Goal: Task Accomplishment & Management: Use online tool/utility

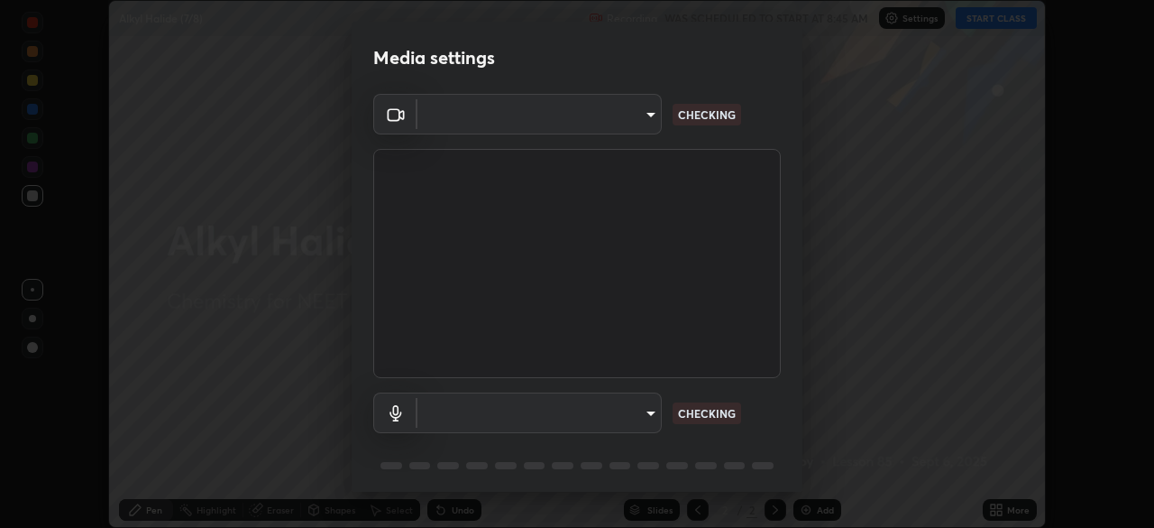
scroll to position [528, 1154]
type input "2226f6d28742a26b6e0b51399fa030018956b8f43105e33b3be5017931f45398"
click at [640, 411] on body "Erase all Alkyl Halide (7/8) Recording WAS SCHEDULED TO START AT 8:45 AM Settin…" at bounding box center [577, 264] width 1154 height 528
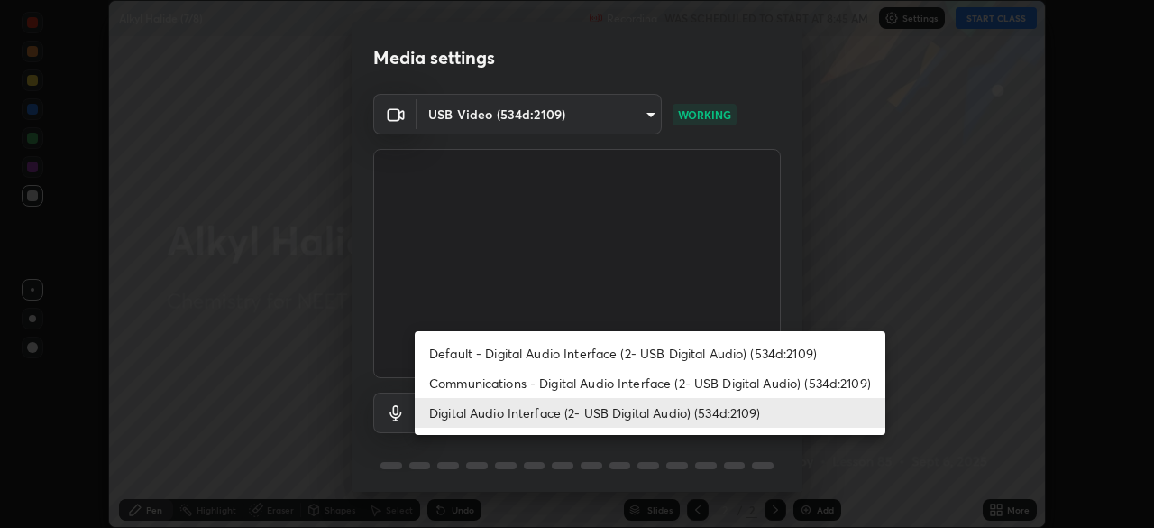
click at [656, 373] on li "Communications - Digital Audio Interface (2- USB Digital Audio) (534d:2109)" at bounding box center [650, 383] width 471 height 30
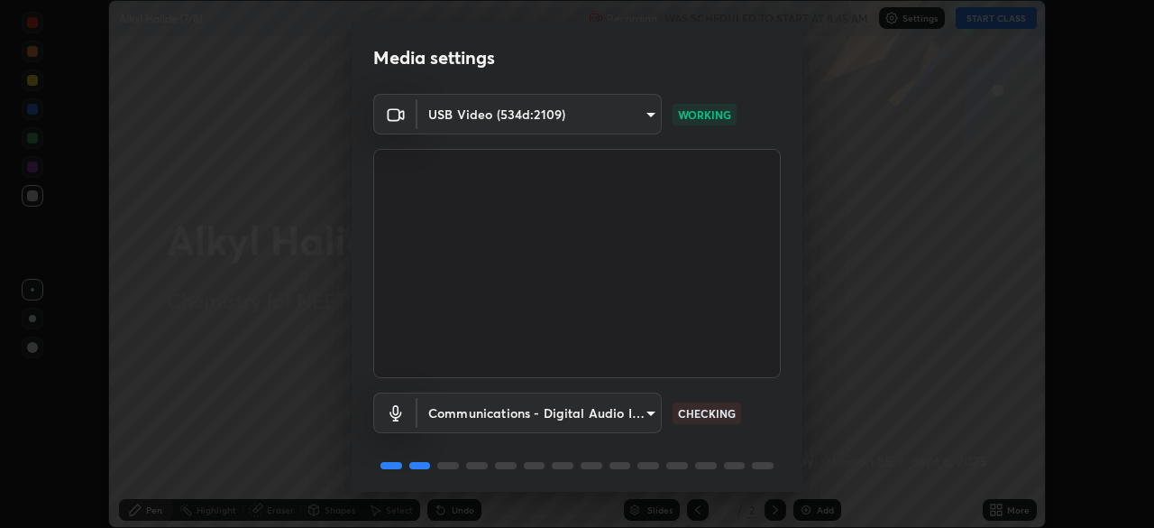
click at [624, 410] on body "Erase all Alkyl Halide (7/8) Recording WAS SCHEDULED TO START AT 8:45 AM Settin…" at bounding box center [577, 264] width 1154 height 528
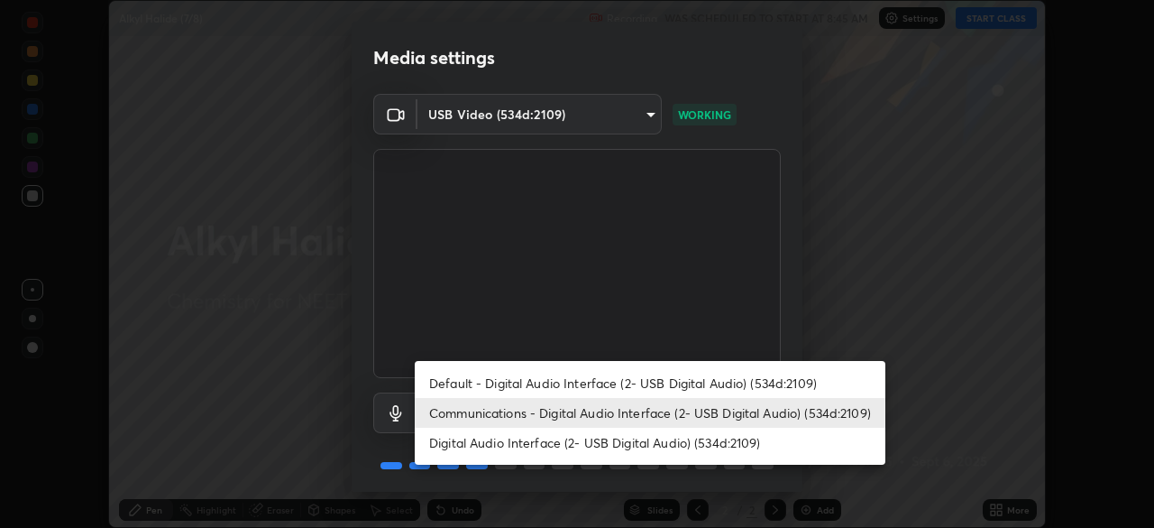
click at [635, 381] on li "Default - Digital Audio Interface (2- USB Digital Audio) (534d:2109)" at bounding box center [650, 383] width 471 height 30
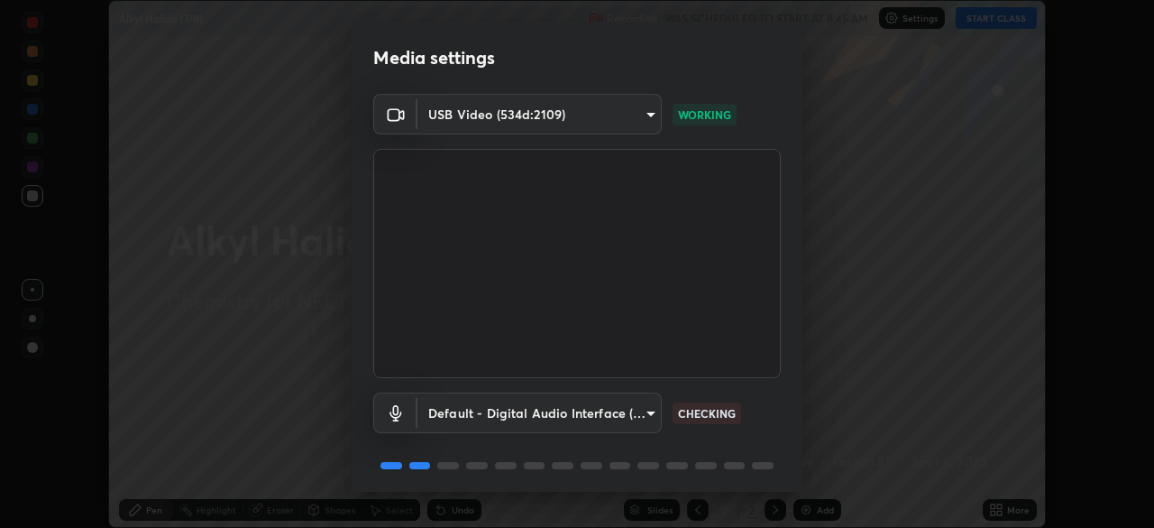
click at [638, 414] on body "Erase all Alkyl Halide (7/8) Recording WAS SCHEDULED TO START AT 8:45 AM Settin…" at bounding box center [577, 264] width 1154 height 528
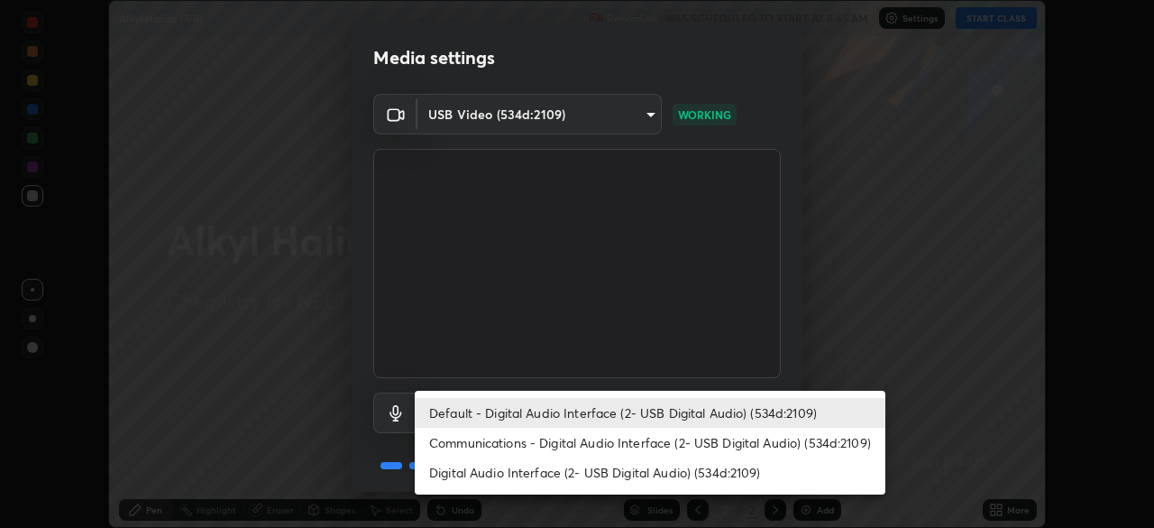
click at [618, 470] on li "Digital Audio Interface (2- USB Digital Audio) (534d:2109)" at bounding box center [650, 472] width 471 height 30
type input "62bcce4cbefccdbc85104c87e6e648d46c4666d442dd78cf9b514089073a0a01"
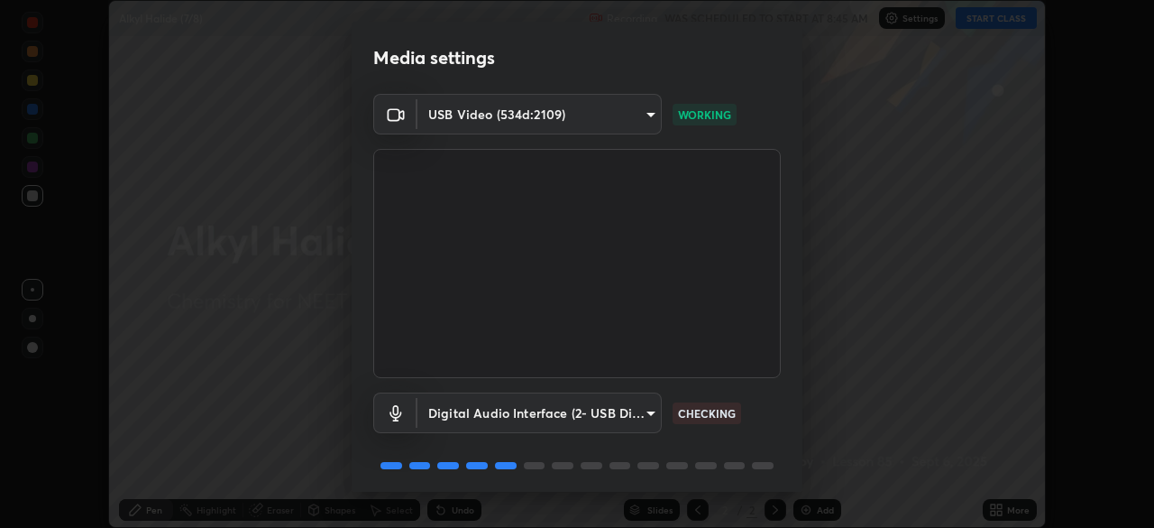
scroll to position [64, 0]
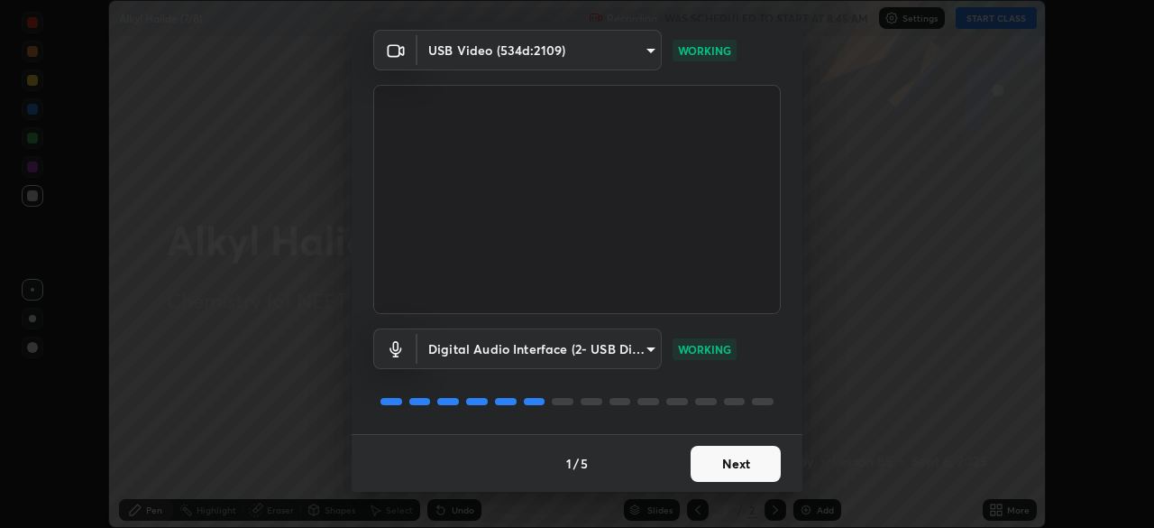
click at [737, 456] on button "Next" at bounding box center [736, 463] width 90 height 36
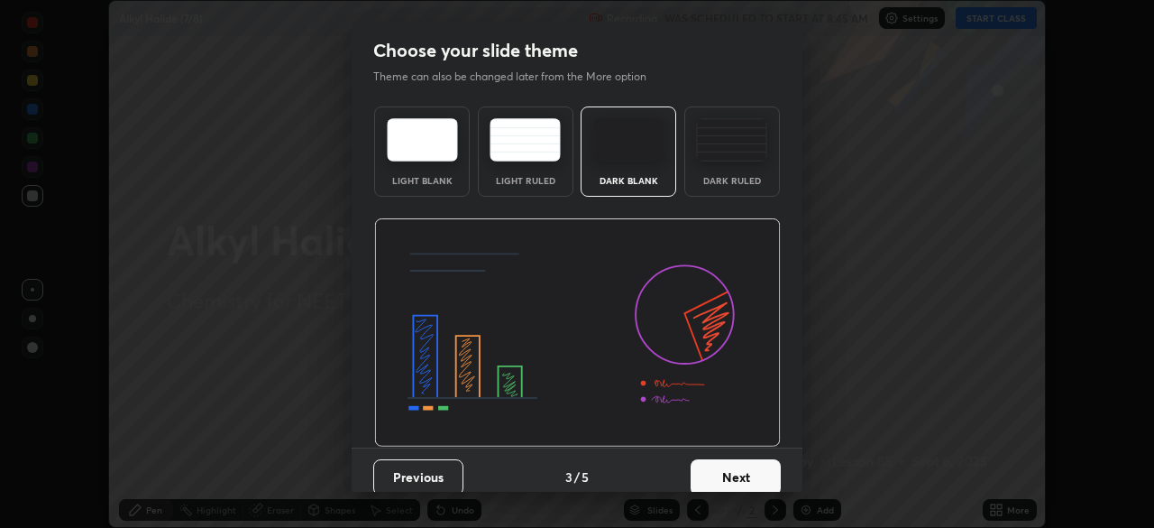
click at [730, 463] on button "Next" at bounding box center [736, 477] width 90 height 36
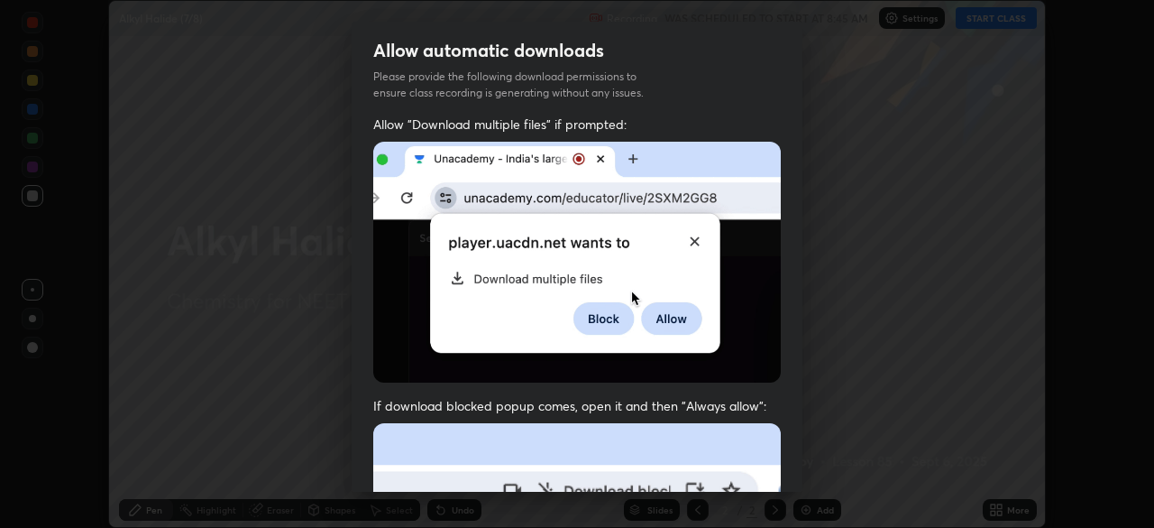
click at [706, 382] on div "Allow "Download multiple files" if prompted: If download blocked popup comes, o…" at bounding box center [577, 494] width 451 height 759
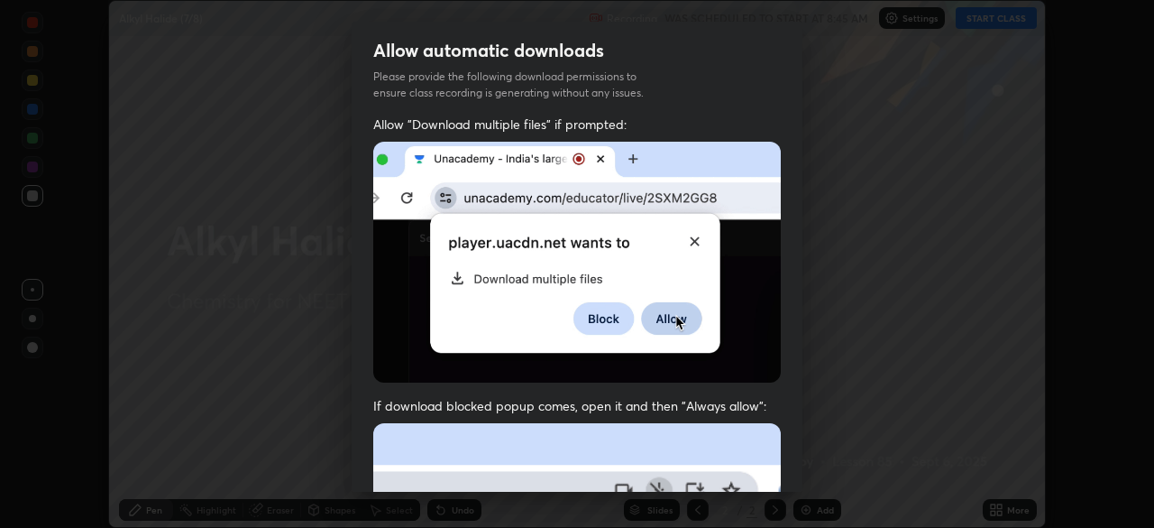
click at [736, 348] on img at bounding box center [577, 262] width 408 height 241
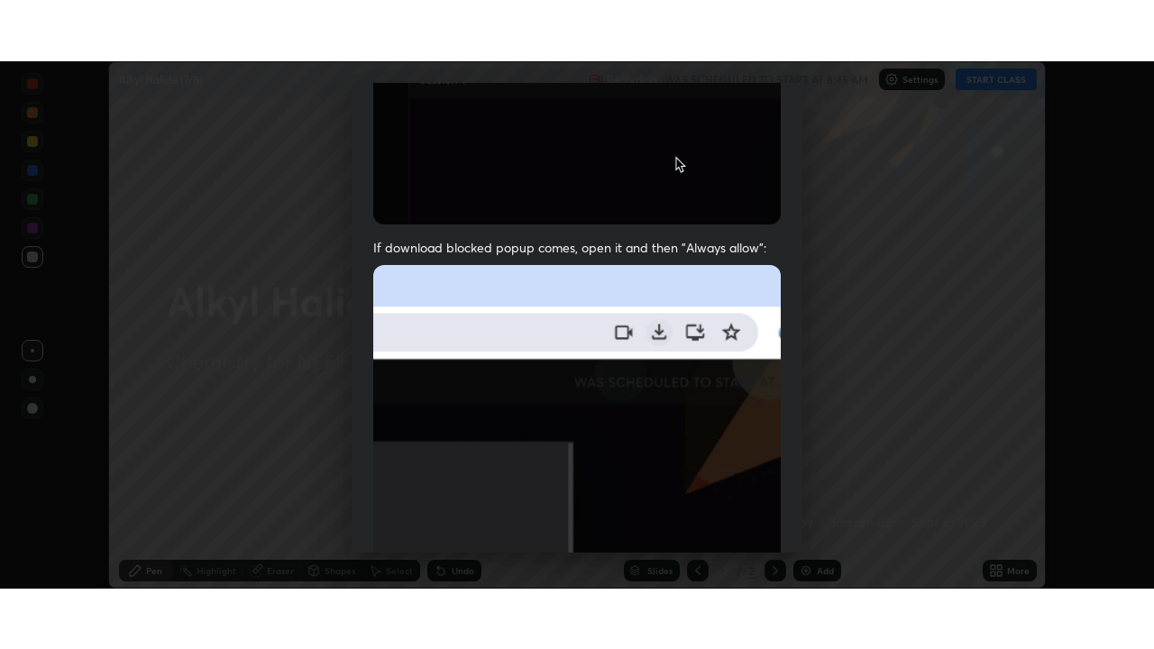
scroll to position [432, 0]
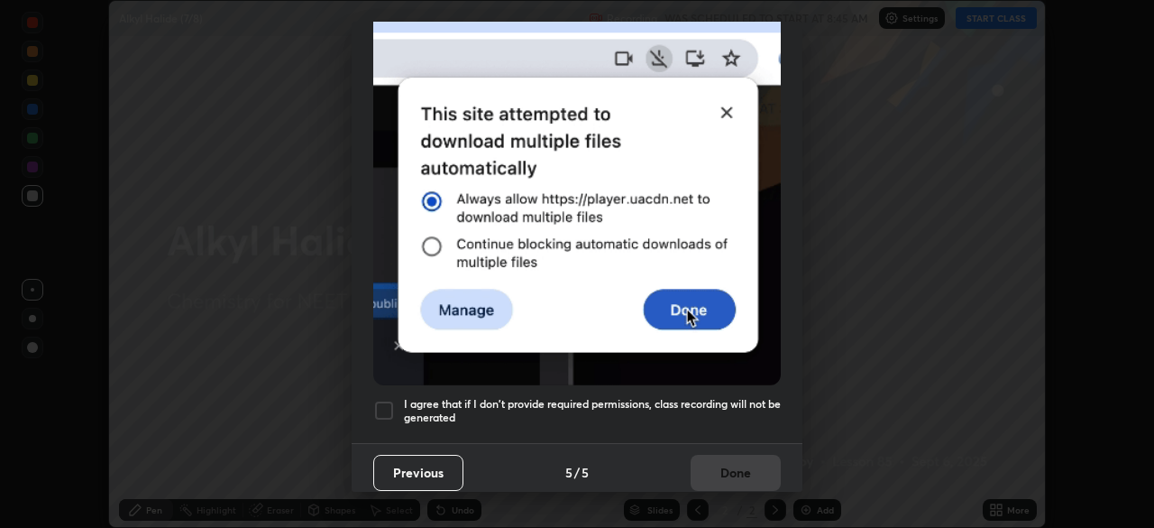
click at [661, 278] on img at bounding box center [577, 188] width 408 height 394
click at [400, 399] on div "I agree that if I don't provide required permissions, class recording will not …" at bounding box center [577, 410] width 408 height 22
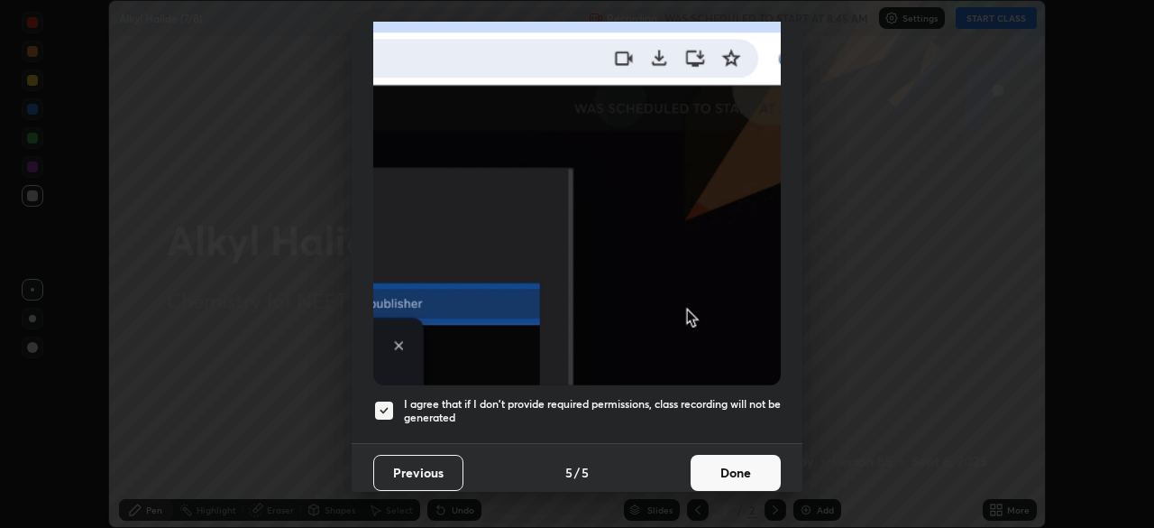
click at [699, 468] on button "Done" at bounding box center [736, 472] width 90 height 36
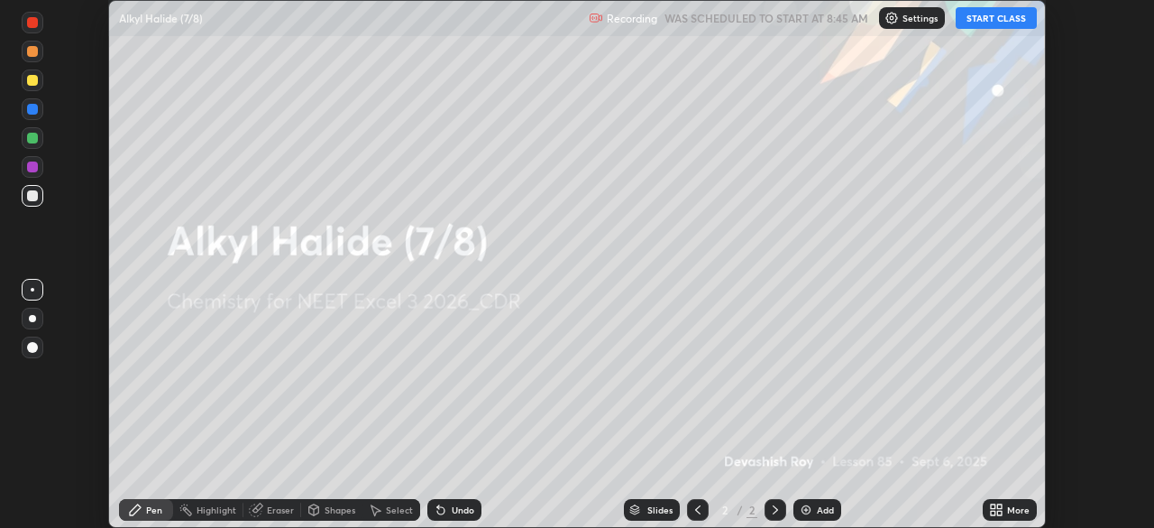
click at [1007, 25] on button "START CLASS" at bounding box center [996, 18] width 81 height 22
click at [996, 502] on icon at bounding box center [996, 509] width 14 height 14
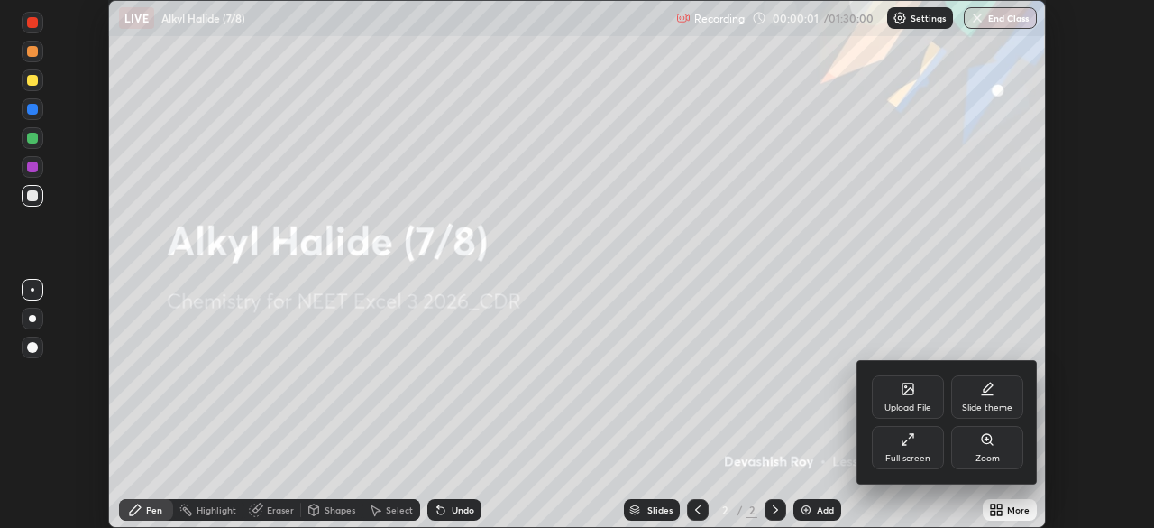
click at [920, 447] on div "Full screen" at bounding box center [908, 447] width 72 height 43
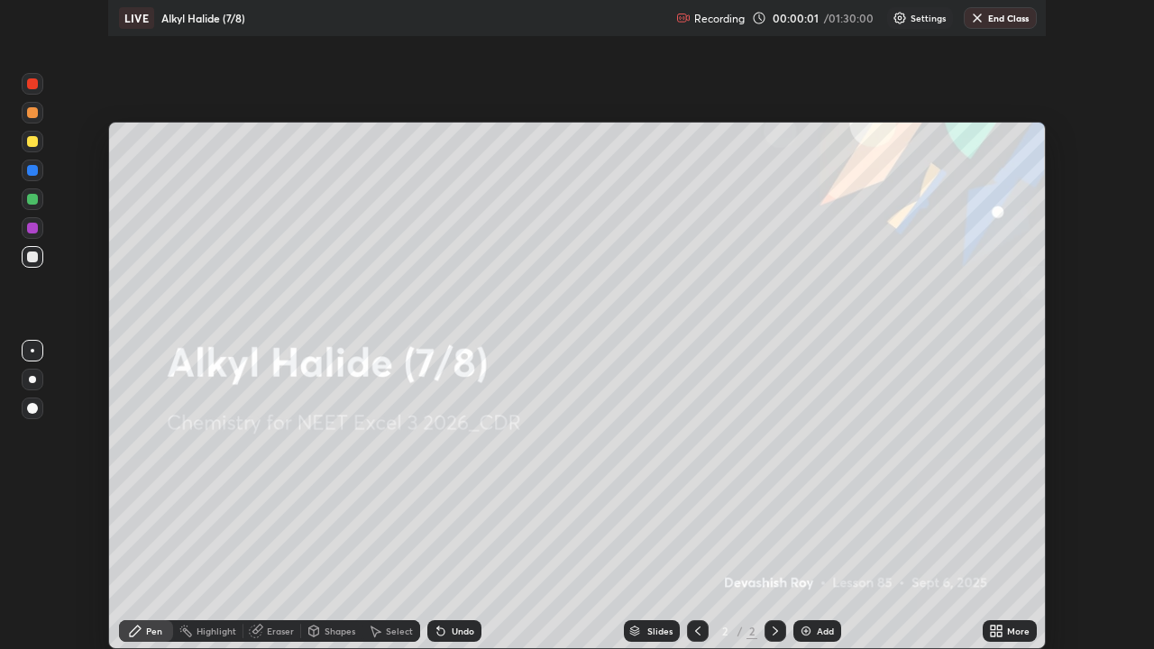
scroll to position [649, 1154]
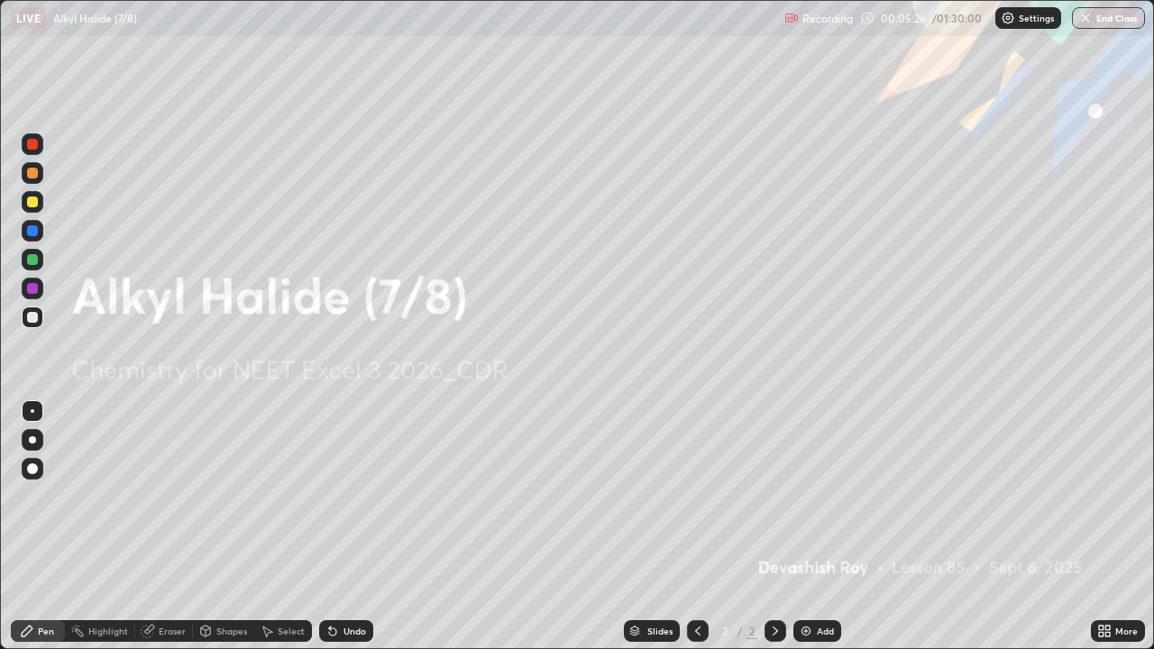
click at [819, 527] on div "Add" at bounding box center [818, 631] width 48 height 22
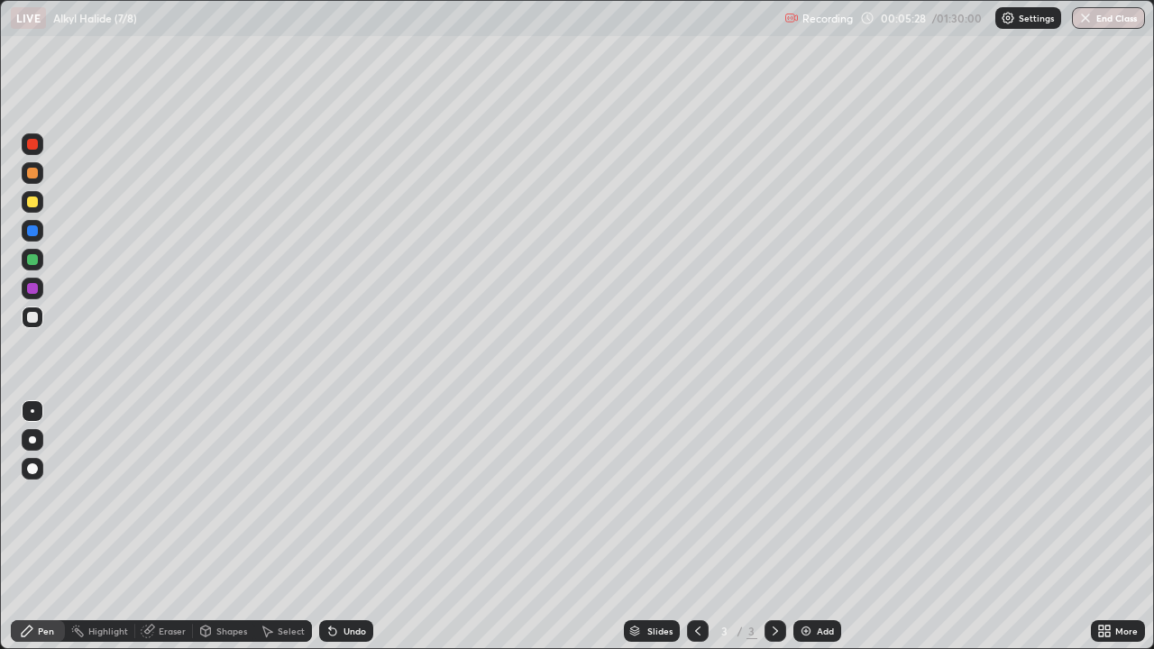
click at [38, 211] on div at bounding box center [33, 202] width 22 height 22
click at [32, 319] on div at bounding box center [32, 317] width 11 height 11
click at [349, 527] on div "Undo" at bounding box center [355, 631] width 23 height 9
click at [33, 289] on div at bounding box center [32, 288] width 11 height 11
click at [32, 318] on div at bounding box center [32, 317] width 11 height 11
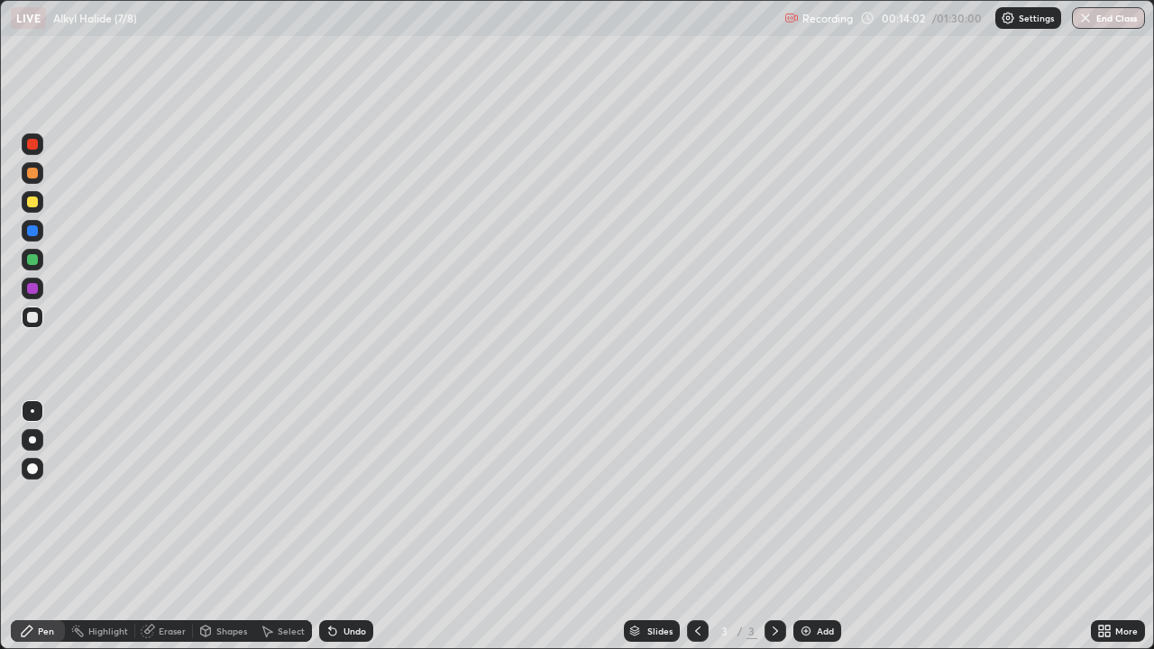
click at [216, 527] on div "Shapes" at bounding box center [223, 631] width 61 height 22
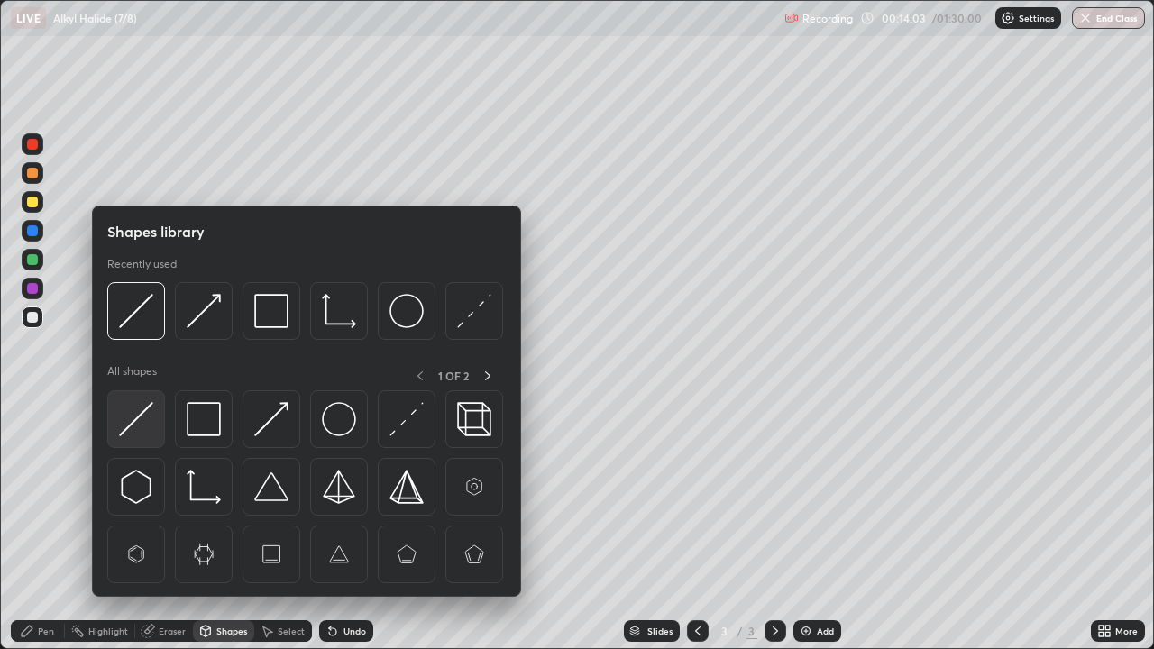
click at [128, 425] on img at bounding box center [136, 419] width 34 height 34
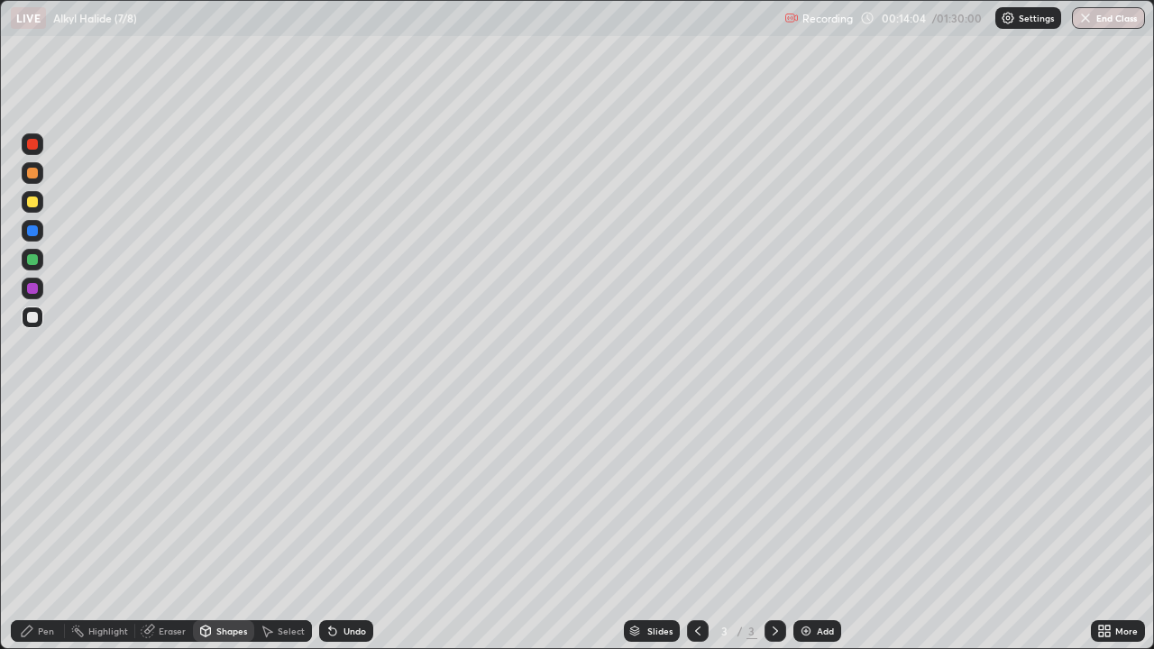
click at [226, 527] on div "Shapes" at bounding box center [231, 631] width 31 height 9
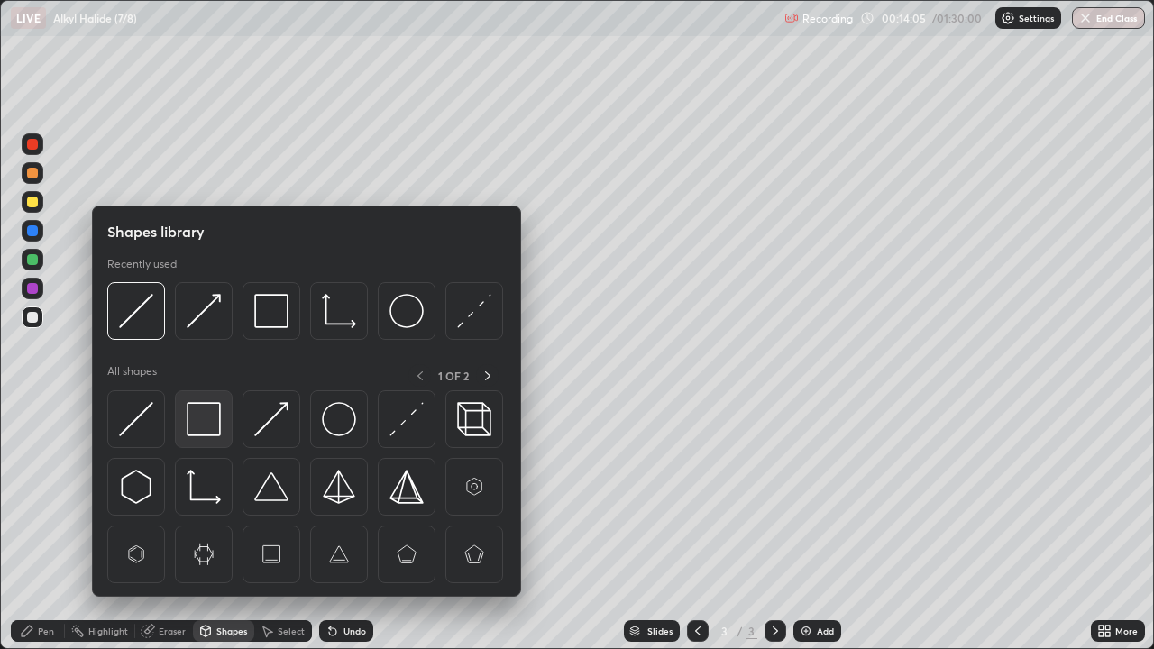
click at [197, 411] on img at bounding box center [204, 419] width 34 height 34
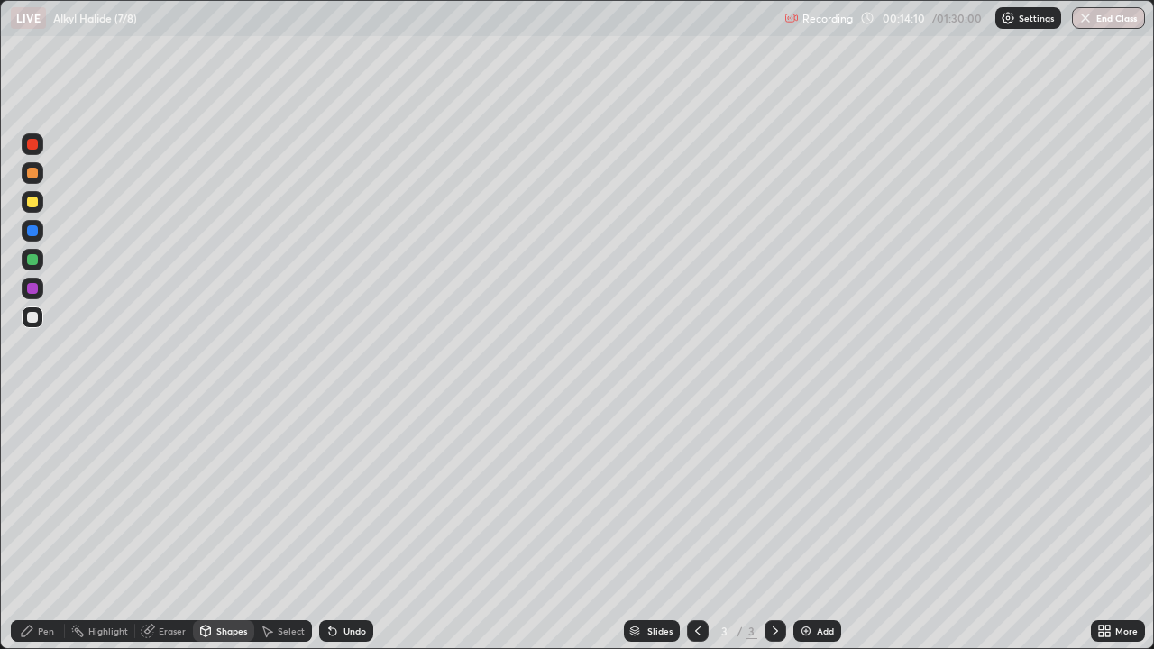
click at [34, 527] on div "Pen" at bounding box center [38, 631] width 54 height 22
click at [40, 295] on div at bounding box center [33, 289] width 22 height 22
click at [32, 320] on div at bounding box center [32, 317] width 11 height 11
click at [236, 527] on div "Shapes" at bounding box center [231, 631] width 31 height 9
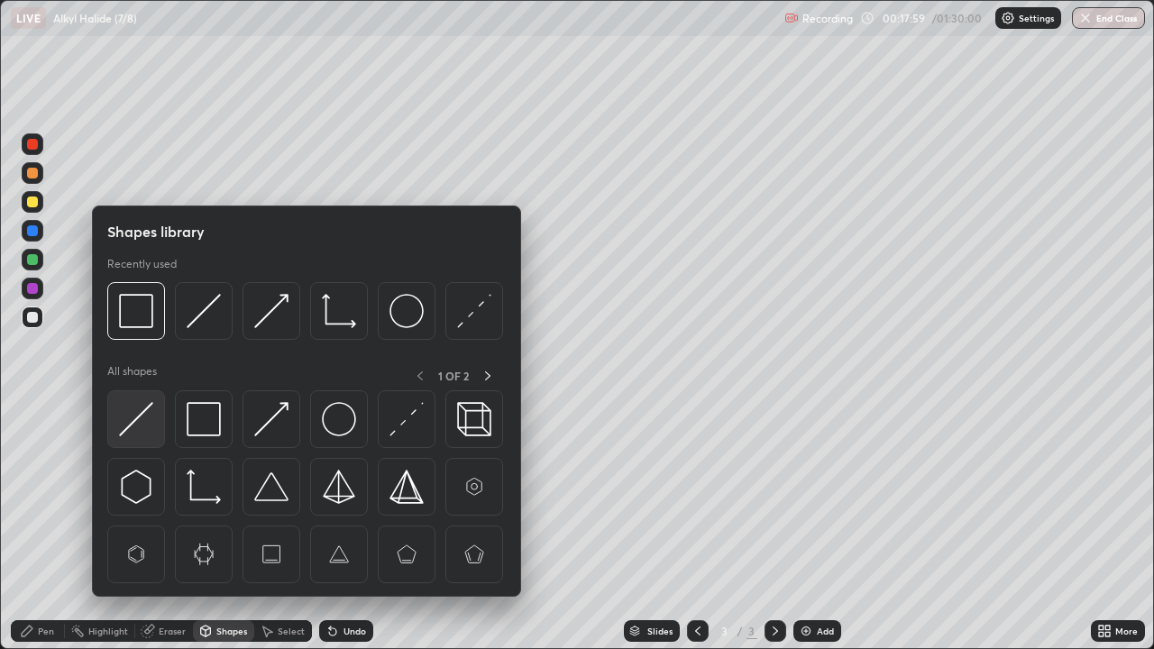
click at [150, 419] on img at bounding box center [136, 419] width 34 height 34
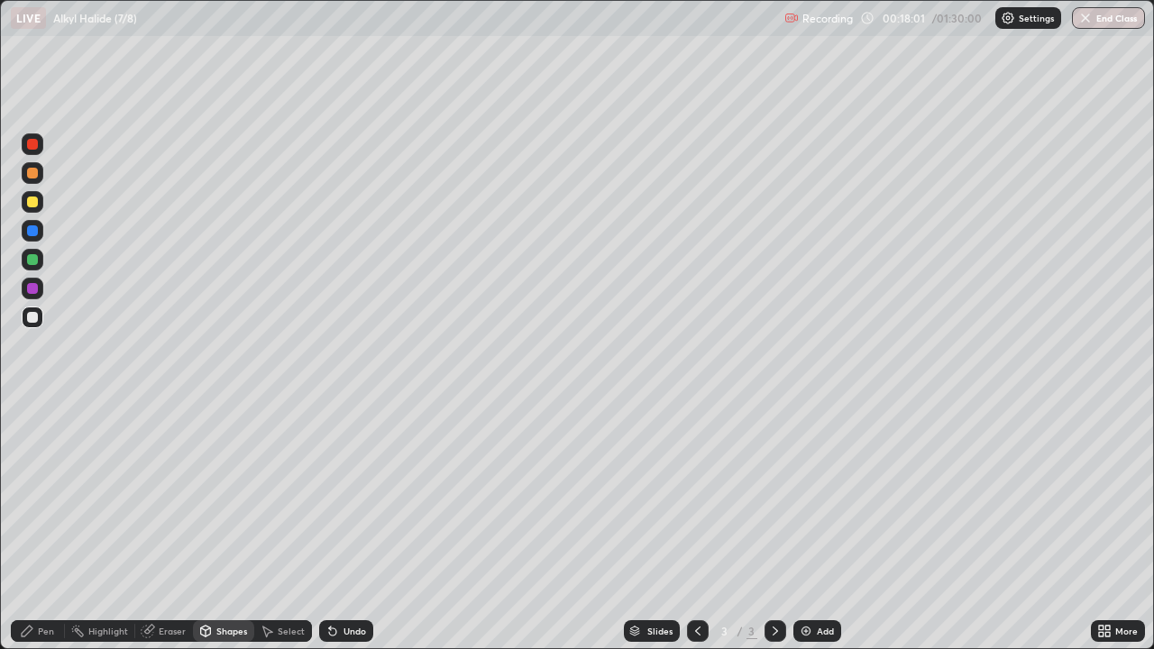
click at [41, 527] on div "Pen" at bounding box center [38, 631] width 54 height 22
click at [37, 211] on div at bounding box center [33, 202] width 22 height 22
click at [41, 317] on div at bounding box center [33, 318] width 22 height 22
click at [346, 527] on div "Undo" at bounding box center [355, 631] width 23 height 9
click at [695, 527] on icon at bounding box center [698, 631] width 14 height 14
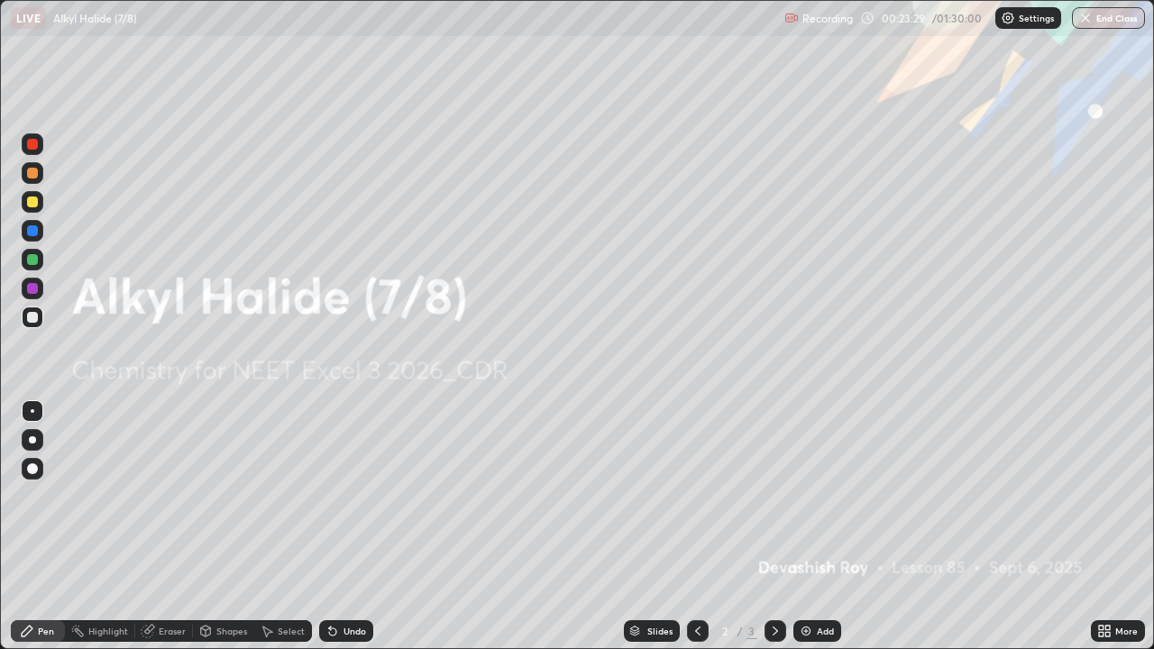
click at [349, 527] on div "Undo" at bounding box center [346, 631] width 54 height 22
click at [773, 527] on icon at bounding box center [775, 631] width 14 height 14
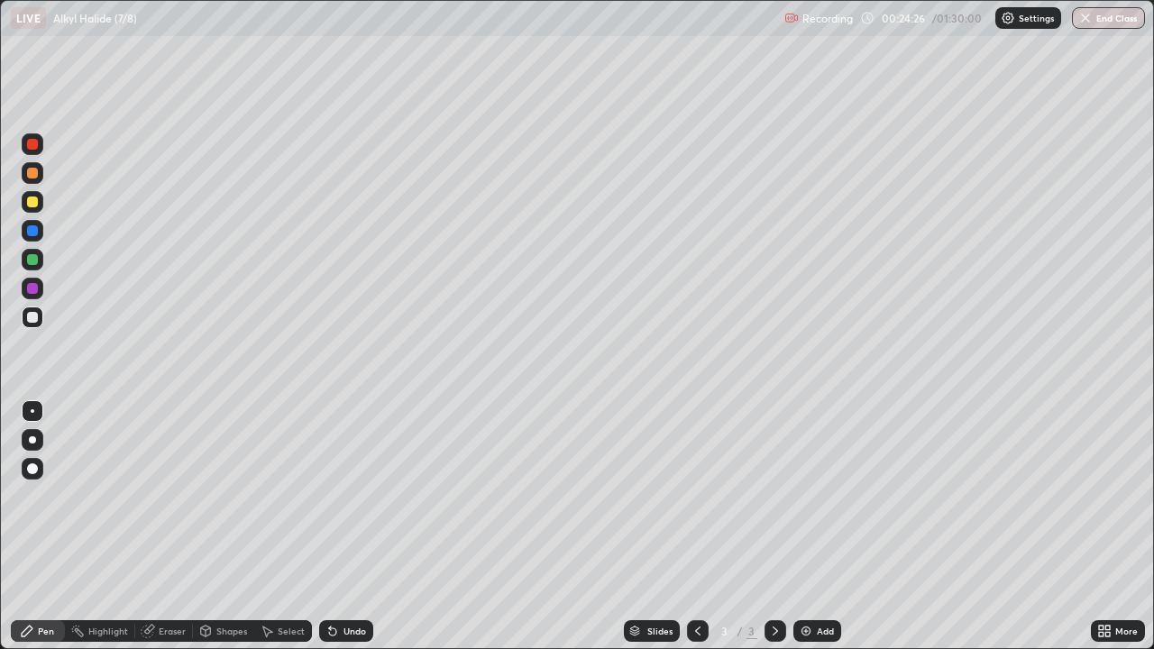
click at [351, 527] on div "Undo" at bounding box center [355, 631] width 23 height 9
click at [359, 527] on div "Undo" at bounding box center [346, 631] width 54 height 22
click at [817, 527] on div "Add" at bounding box center [825, 631] width 17 height 9
click at [229, 527] on div "Shapes" at bounding box center [231, 631] width 31 height 9
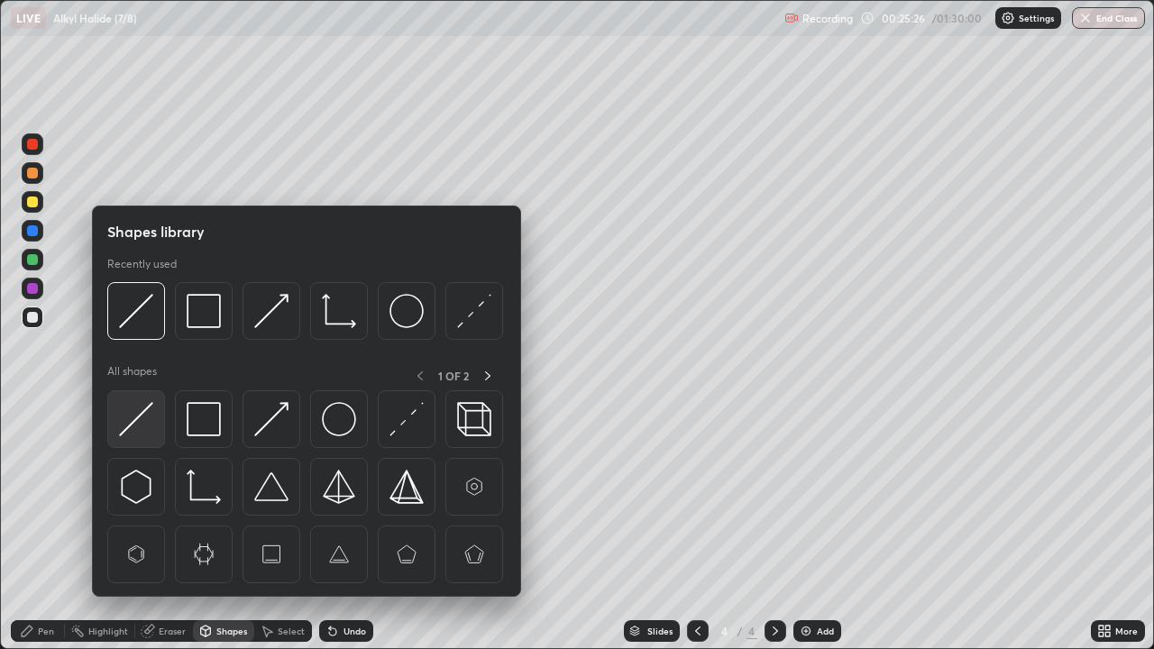
click at [133, 414] on img at bounding box center [136, 419] width 34 height 34
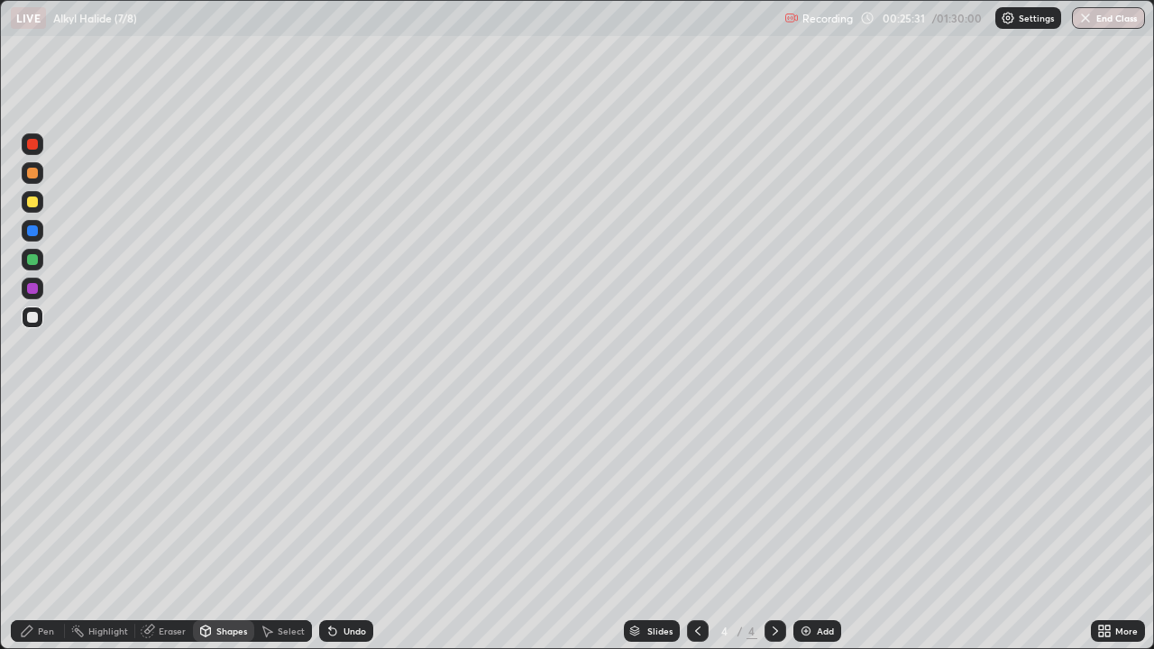
click at [337, 527] on div "Undo" at bounding box center [346, 631] width 54 height 22
click at [357, 527] on div "Undo" at bounding box center [346, 631] width 54 height 22
click at [38, 527] on div "Pen" at bounding box center [46, 631] width 16 height 9
click at [356, 527] on div "Undo" at bounding box center [346, 631] width 54 height 22
click at [359, 527] on div "Undo" at bounding box center [355, 631] width 23 height 9
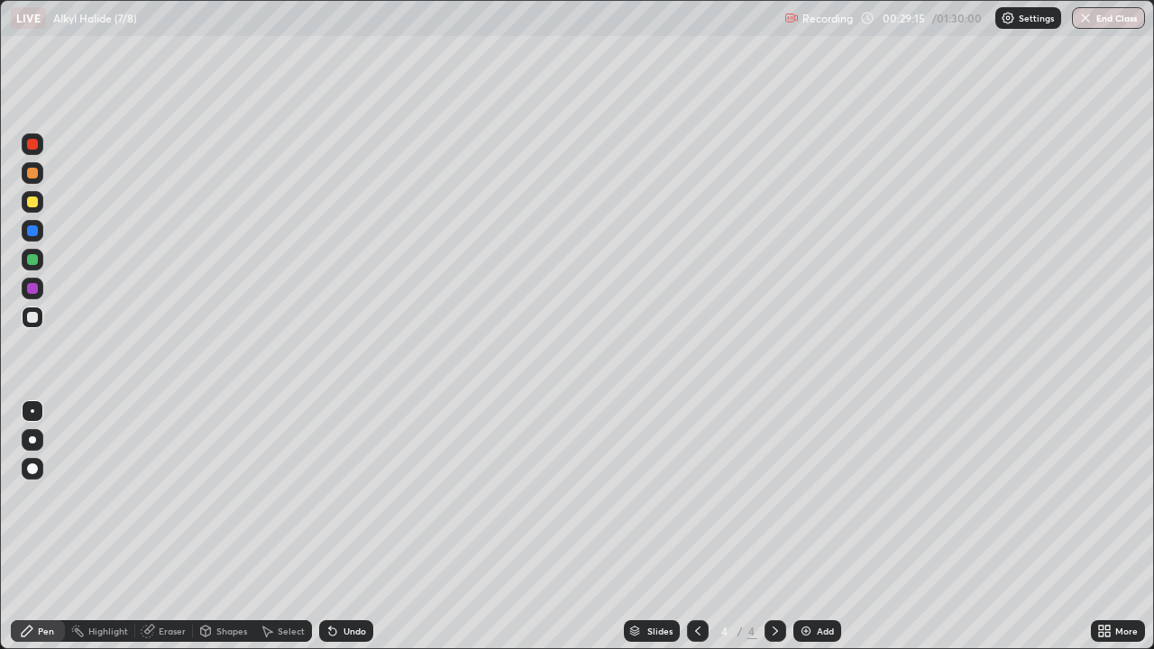
click at [345, 527] on div "Undo" at bounding box center [346, 631] width 54 height 22
click at [344, 527] on div "Undo" at bounding box center [346, 631] width 54 height 22
click at [344, 527] on div "Undo" at bounding box center [355, 631] width 23 height 9
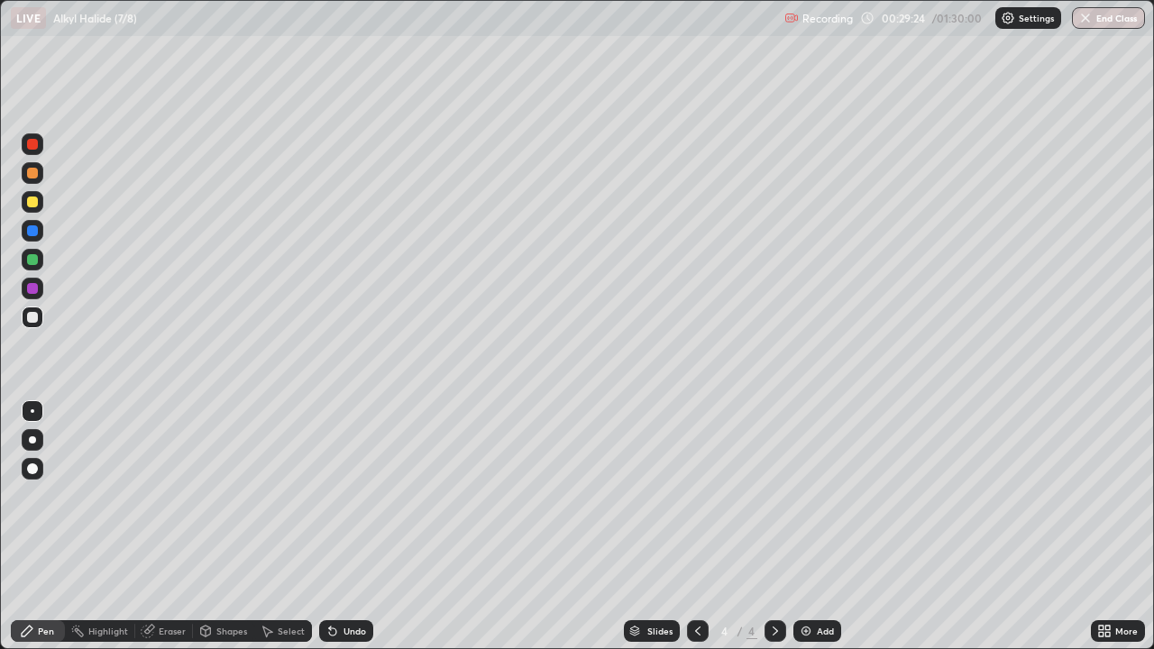
click at [347, 527] on div "Undo" at bounding box center [355, 631] width 23 height 9
click at [345, 527] on div "Undo" at bounding box center [355, 631] width 23 height 9
click at [344, 527] on div "Undo" at bounding box center [355, 631] width 23 height 9
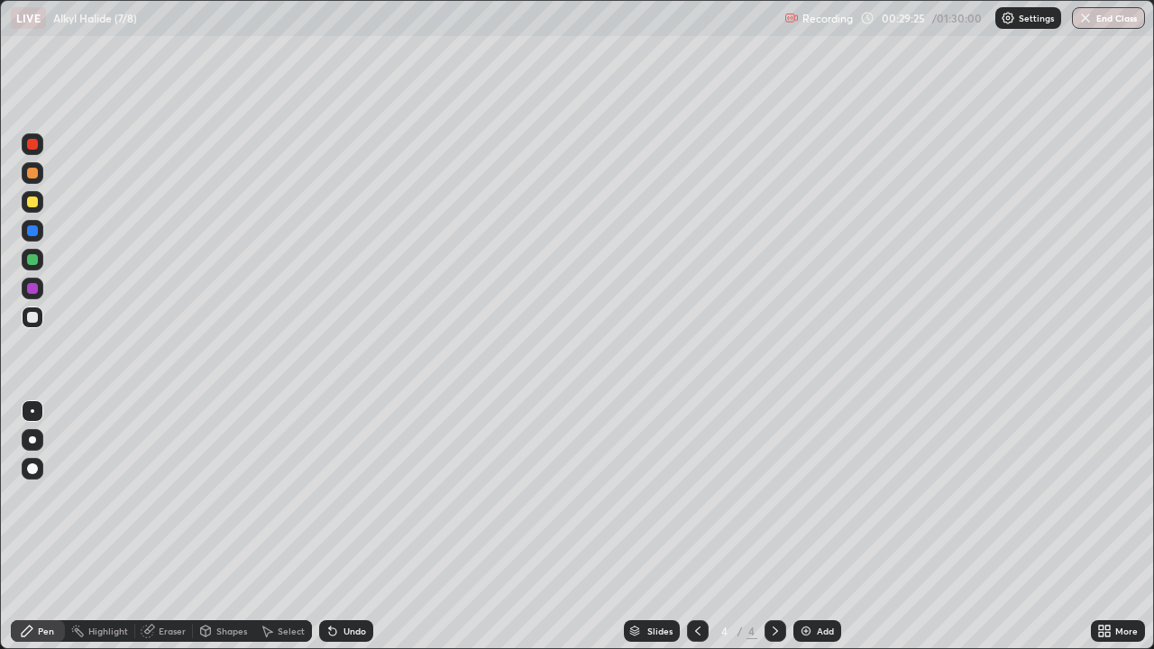
click at [344, 527] on div "Undo" at bounding box center [355, 631] width 23 height 9
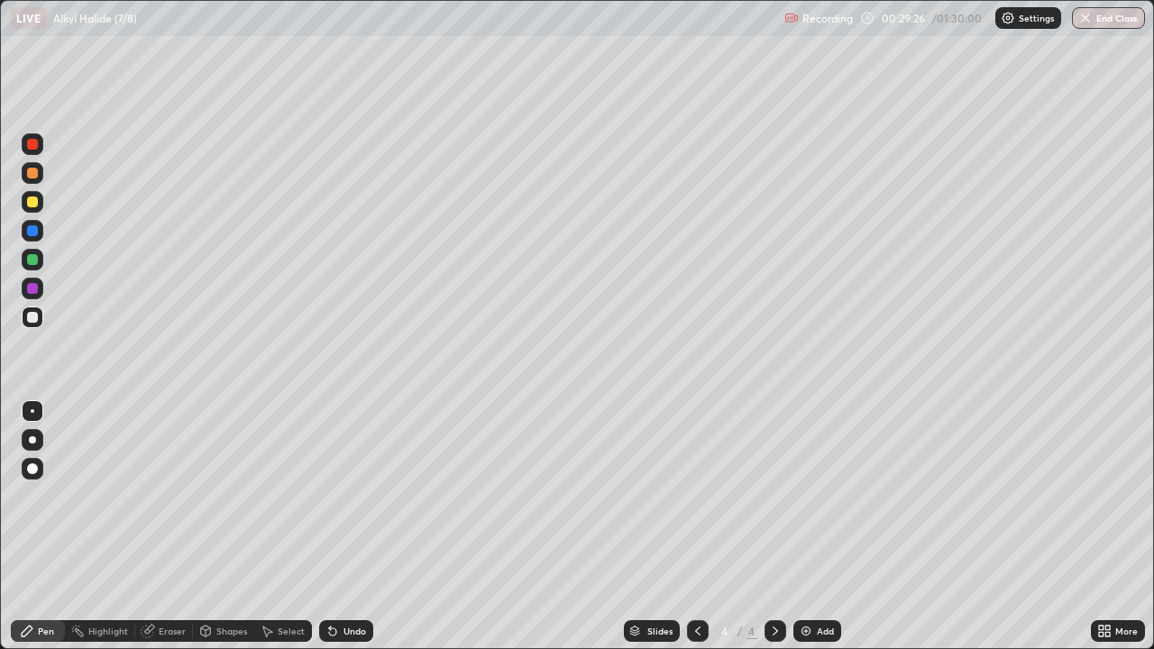
click at [344, 527] on div "Undo" at bounding box center [355, 631] width 23 height 9
click at [340, 527] on div "Undo" at bounding box center [346, 631] width 54 height 22
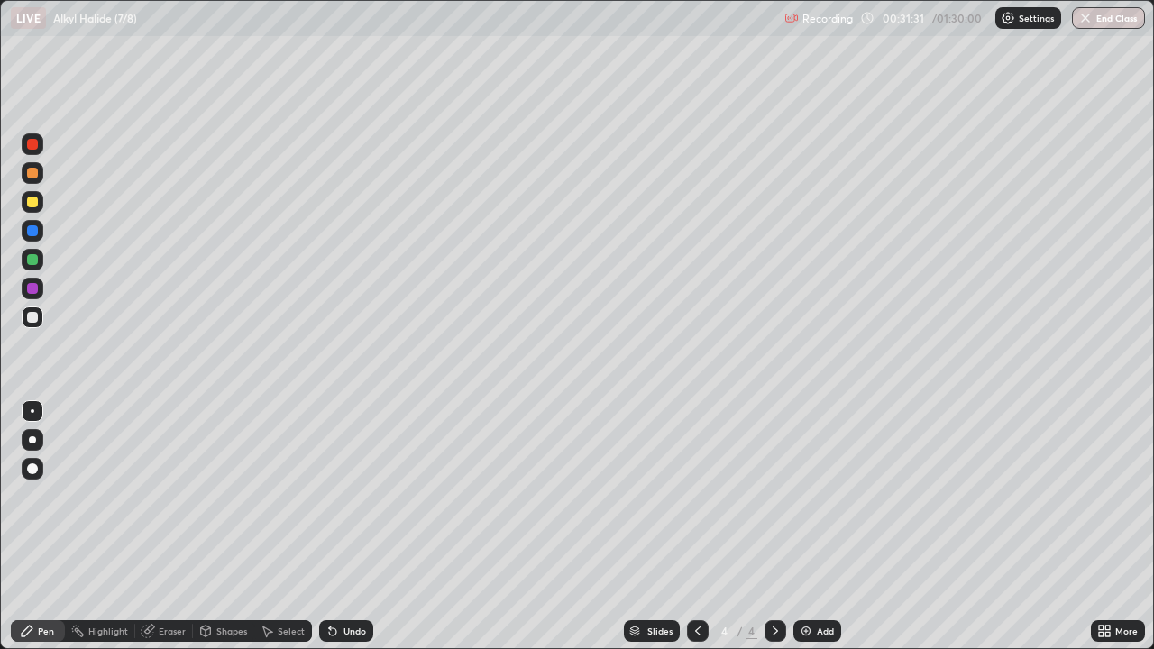
click at [105, 527] on div "Highlight" at bounding box center [108, 631] width 40 height 9
click at [32, 289] on div at bounding box center [32, 288] width 11 height 11
click at [38, 527] on div "Pen" at bounding box center [46, 631] width 16 height 9
click at [41, 317] on div at bounding box center [33, 318] width 22 height 22
click at [159, 527] on div "Eraser" at bounding box center [172, 631] width 27 height 9
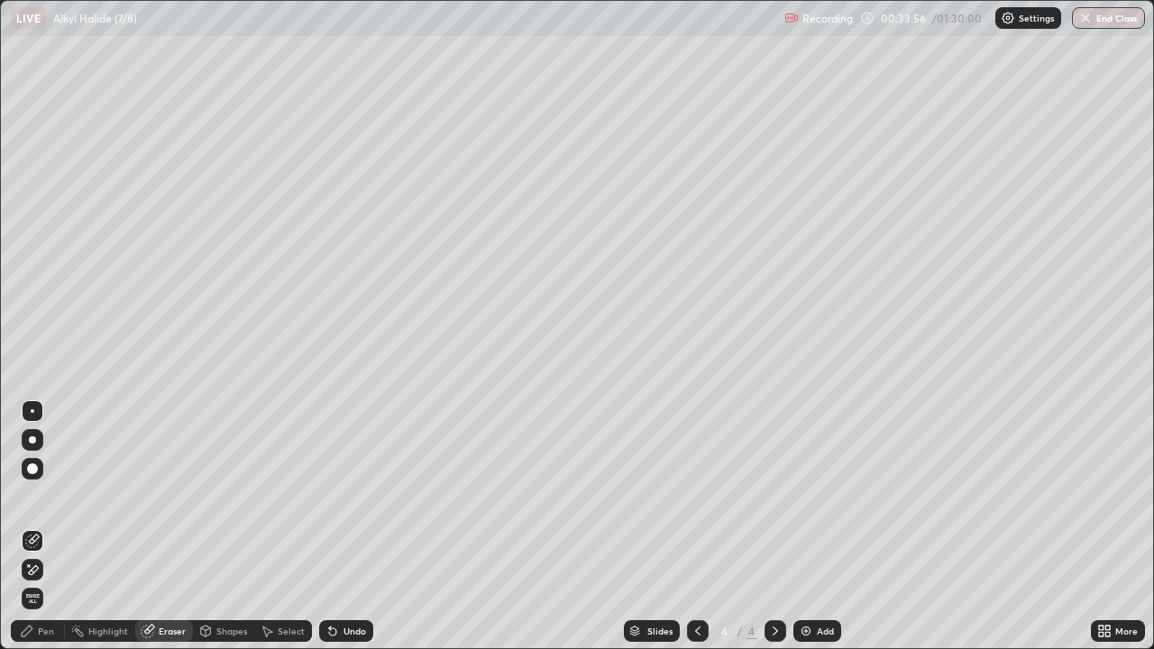
click at [40, 527] on div "Pen" at bounding box center [46, 631] width 16 height 9
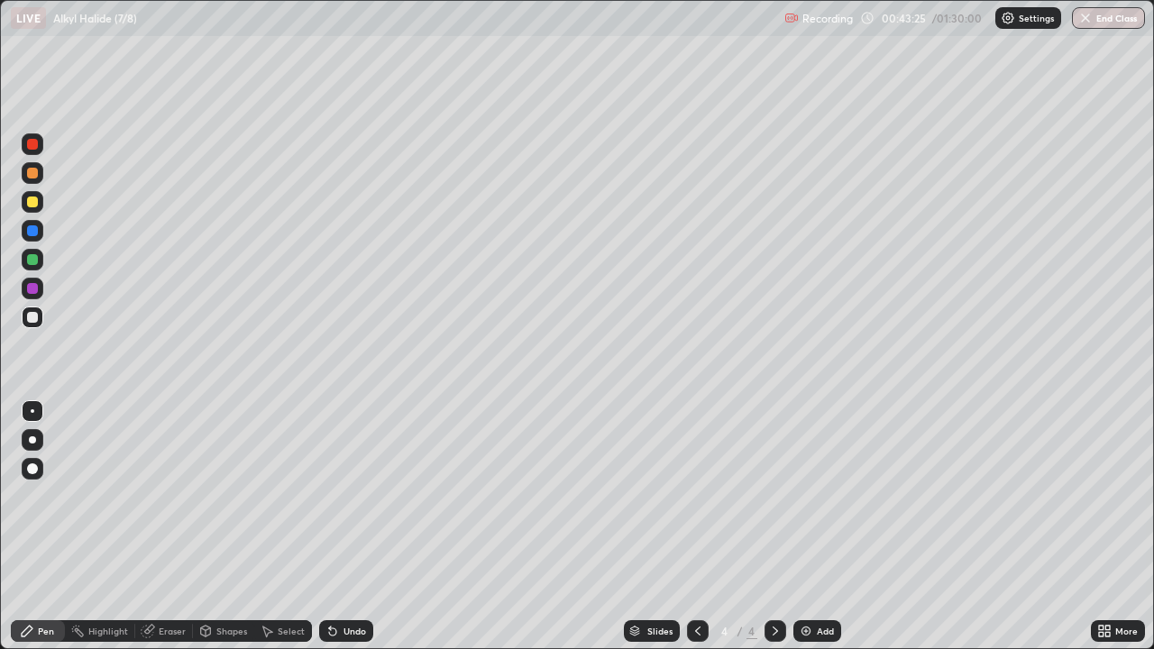
click at [823, 527] on div "Add" at bounding box center [825, 631] width 17 height 9
click at [216, 527] on div "Shapes" at bounding box center [231, 631] width 31 height 9
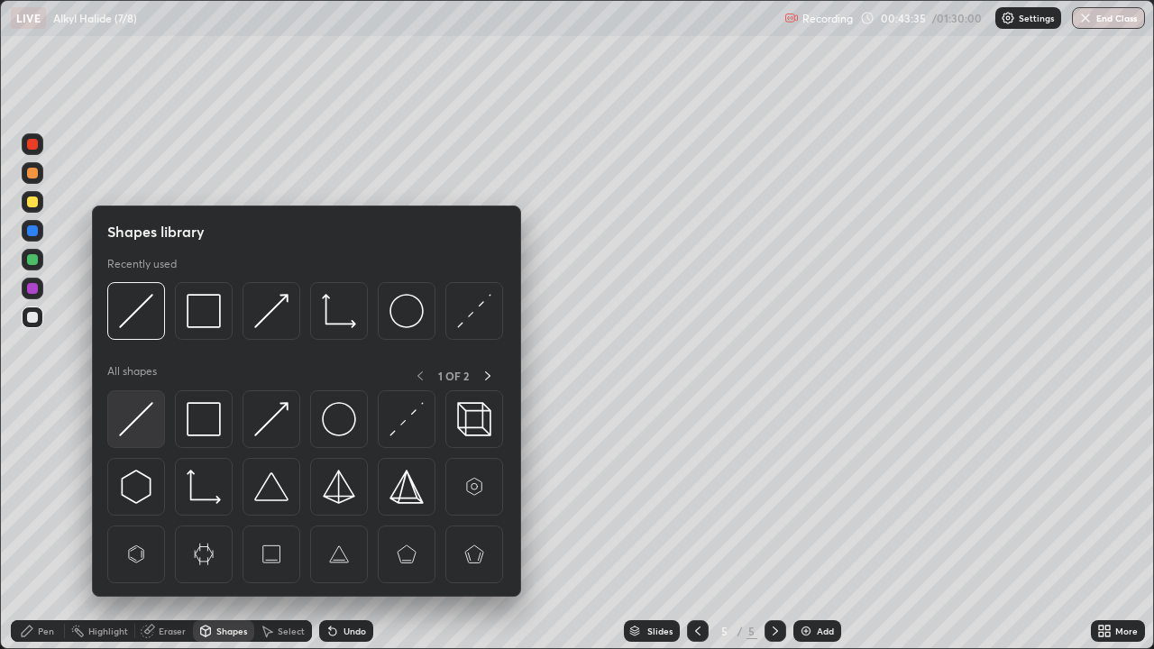
click at [133, 419] on img at bounding box center [136, 419] width 34 height 34
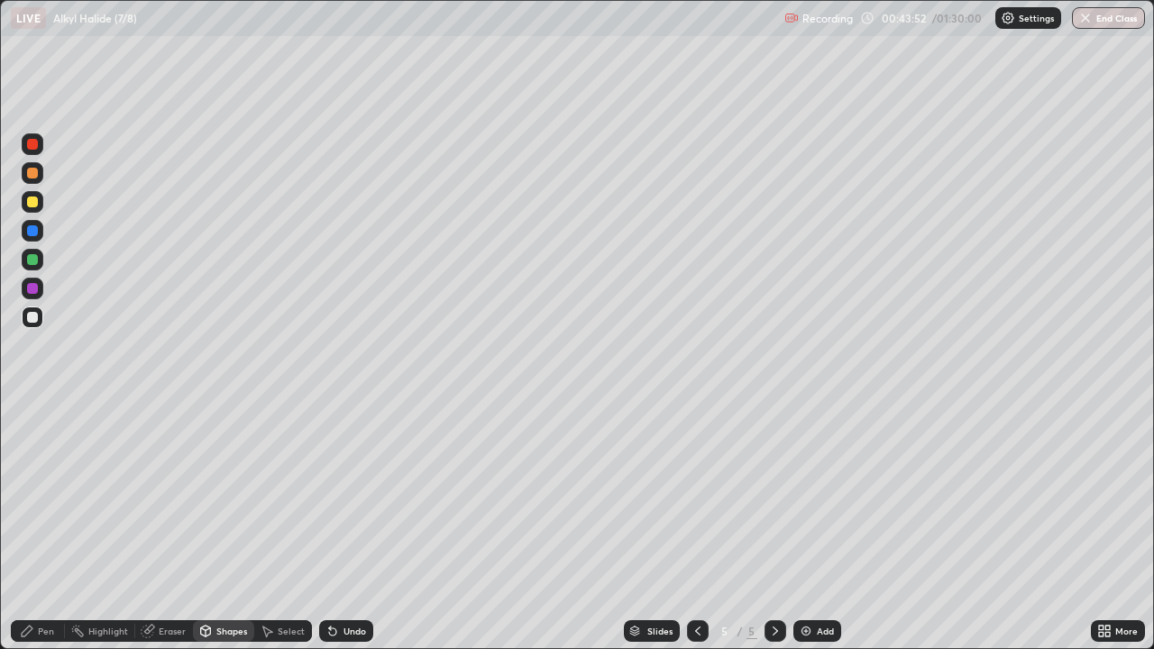
click at [41, 527] on div "Pen" at bounding box center [46, 631] width 16 height 9
click at [34, 266] on div at bounding box center [33, 260] width 22 height 22
click at [346, 527] on div "Undo" at bounding box center [355, 631] width 23 height 9
click at [345, 527] on div "Undo" at bounding box center [355, 631] width 23 height 9
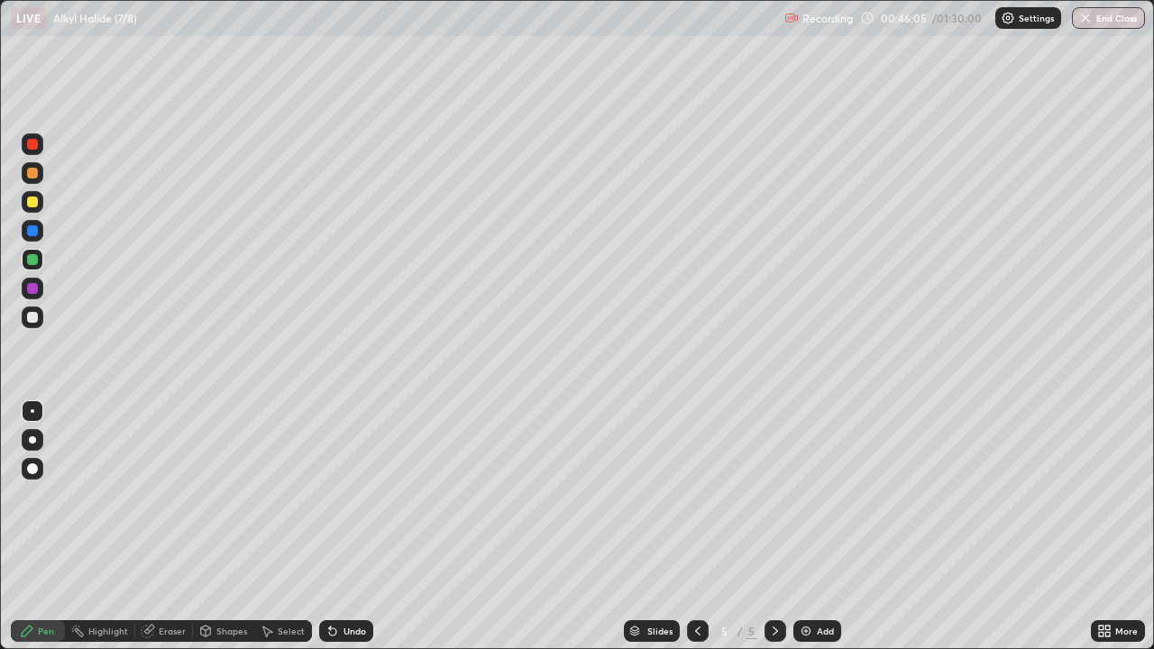
click at [215, 527] on div "Shapes" at bounding box center [223, 631] width 61 height 22
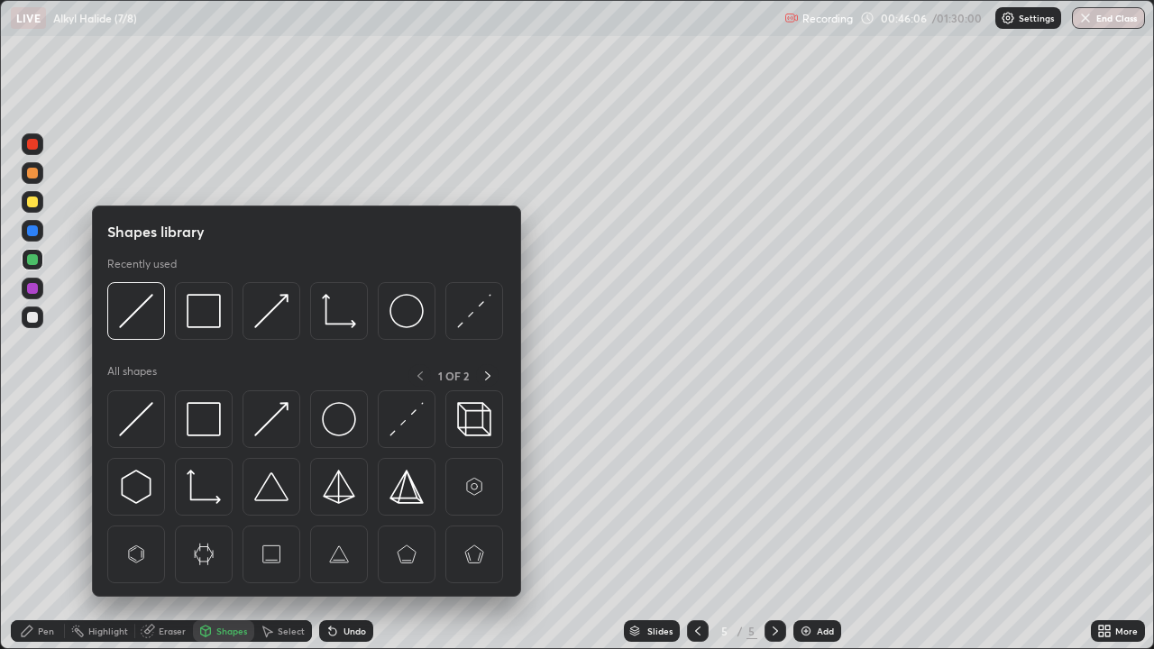
click at [197, 431] on img at bounding box center [204, 419] width 34 height 34
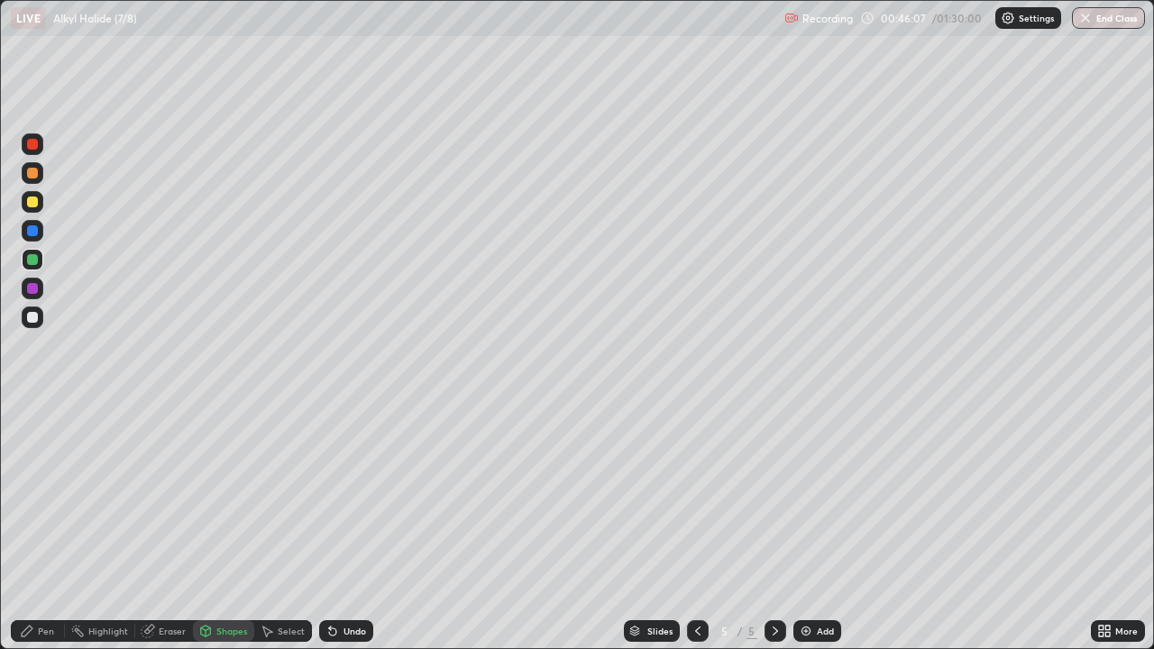
click at [39, 287] on div at bounding box center [33, 289] width 22 height 22
click at [36, 527] on div "Pen" at bounding box center [38, 631] width 54 height 22
click at [34, 320] on div at bounding box center [32, 317] width 11 height 11
click at [23, 257] on div at bounding box center [33, 260] width 22 height 22
click at [42, 320] on div at bounding box center [33, 318] width 22 height 22
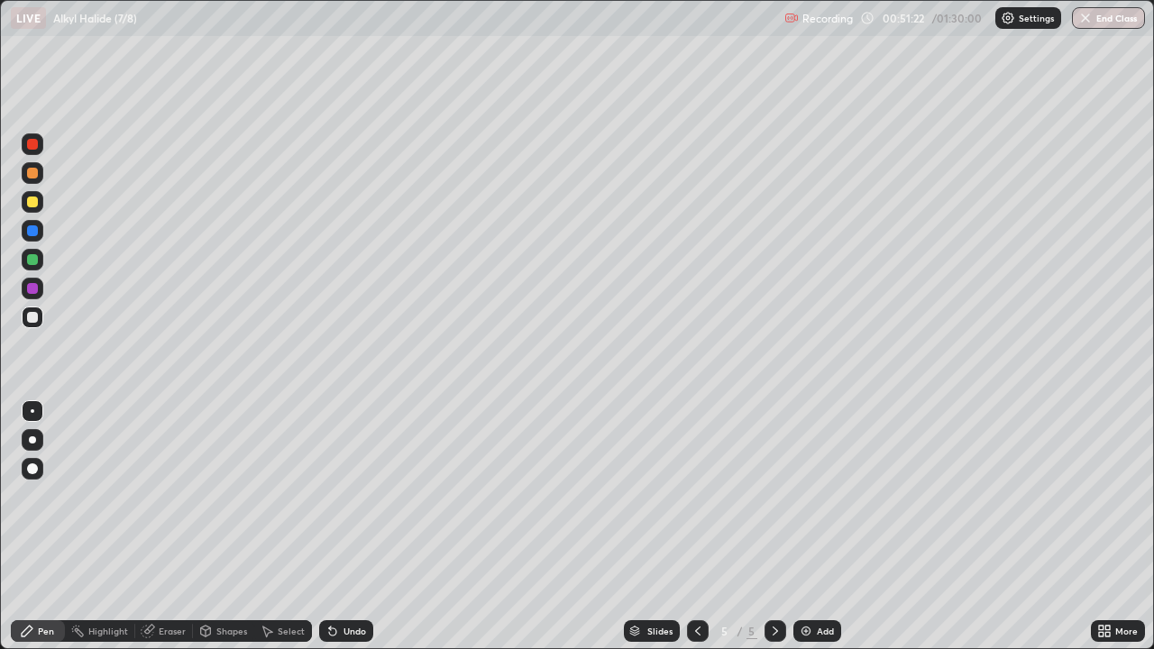
click at [224, 527] on div "Shapes" at bounding box center [231, 631] width 31 height 9
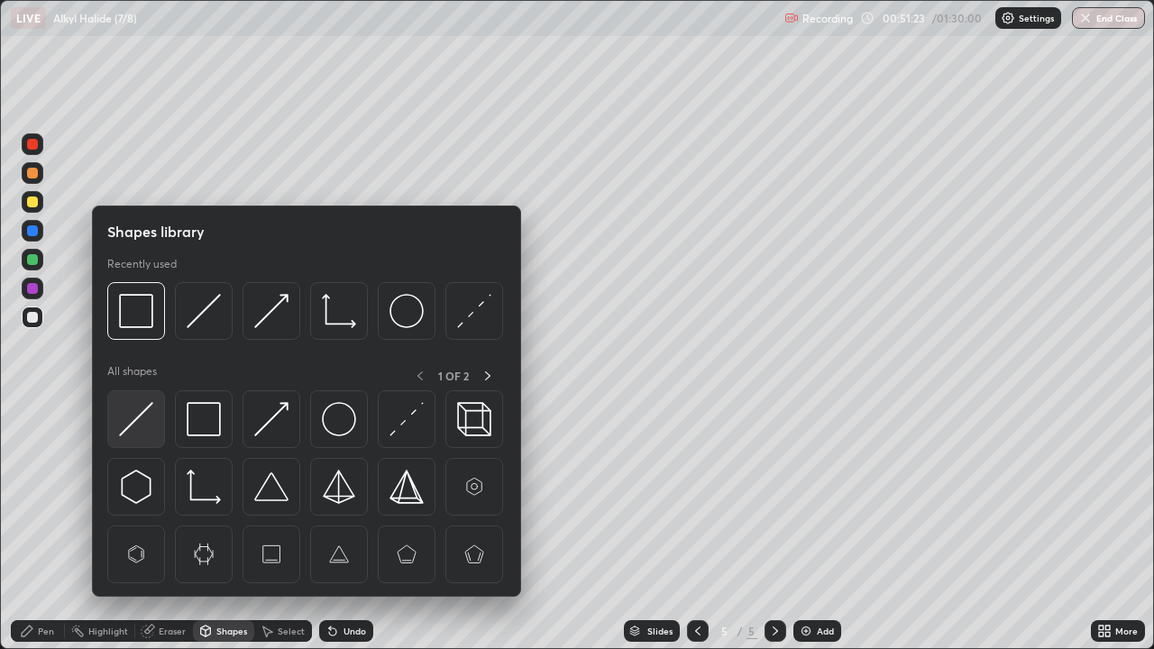
click at [133, 418] on img at bounding box center [136, 419] width 34 height 34
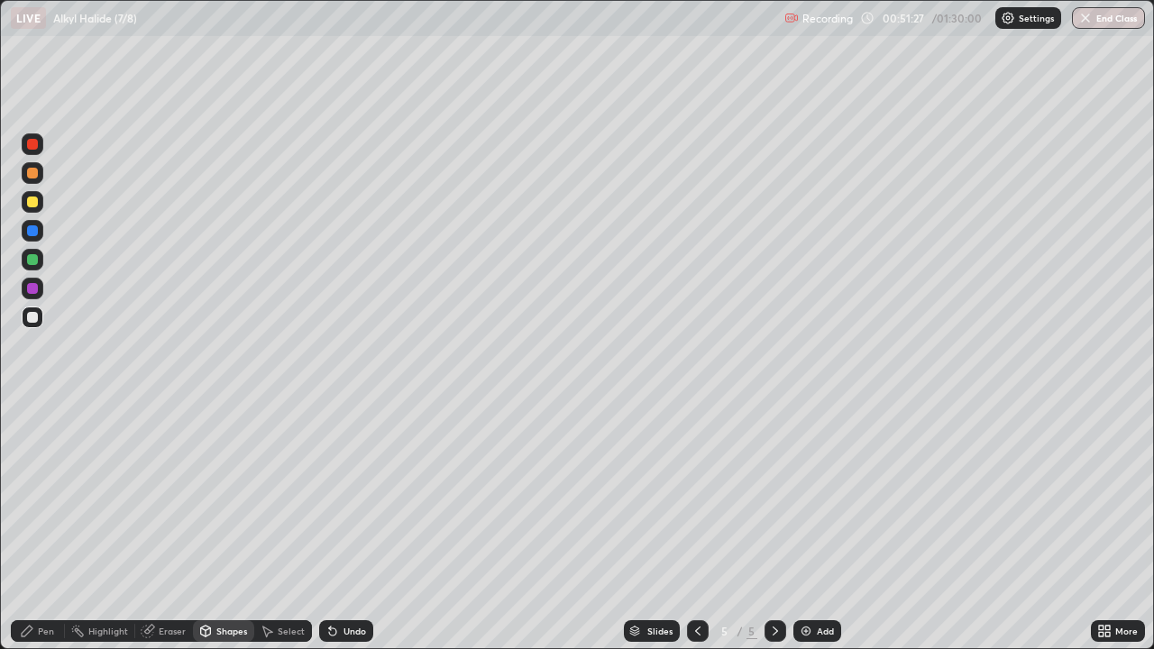
click at [353, 527] on div "Undo" at bounding box center [355, 631] width 23 height 9
click at [36, 527] on div "Pen" at bounding box center [38, 631] width 54 height 22
click at [349, 527] on div "Undo" at bounding box center [355, 631] width 23 height 9
click at [346, 527] on div "Undo" at bounding box center [346, 631] width 54 height 22
click at [817, 527] on div "Add" at bounding box center [825, 631] width 17 height 9
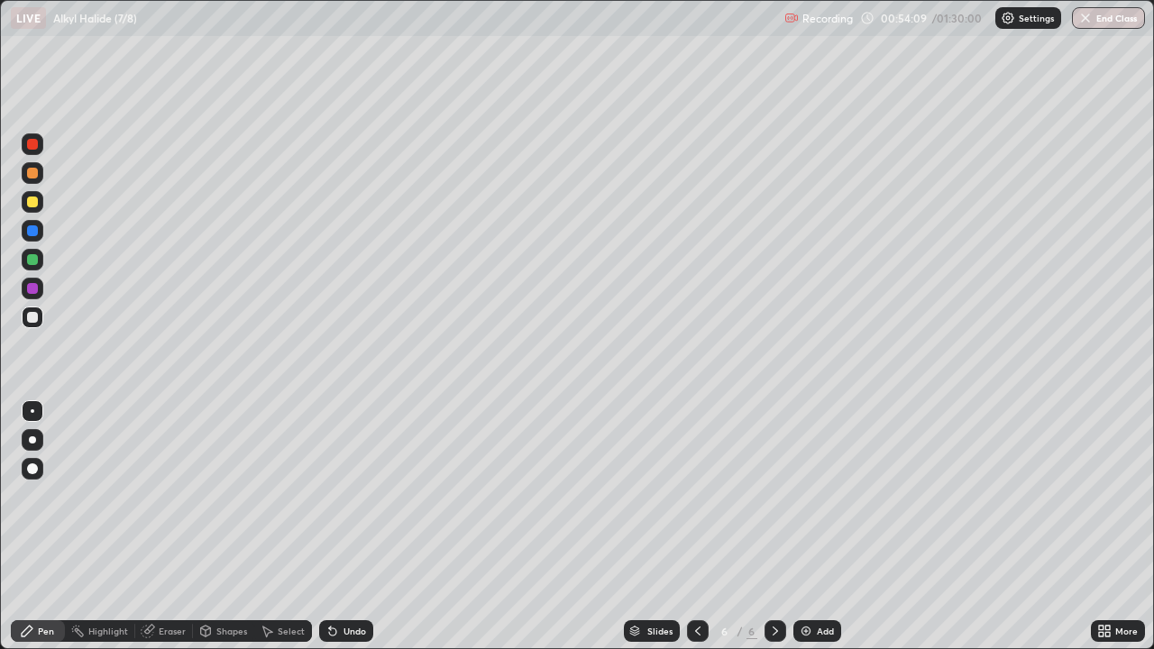
click at [215, 527] on div "Shapes" at bounding box center [223, 631] width 61 height 22
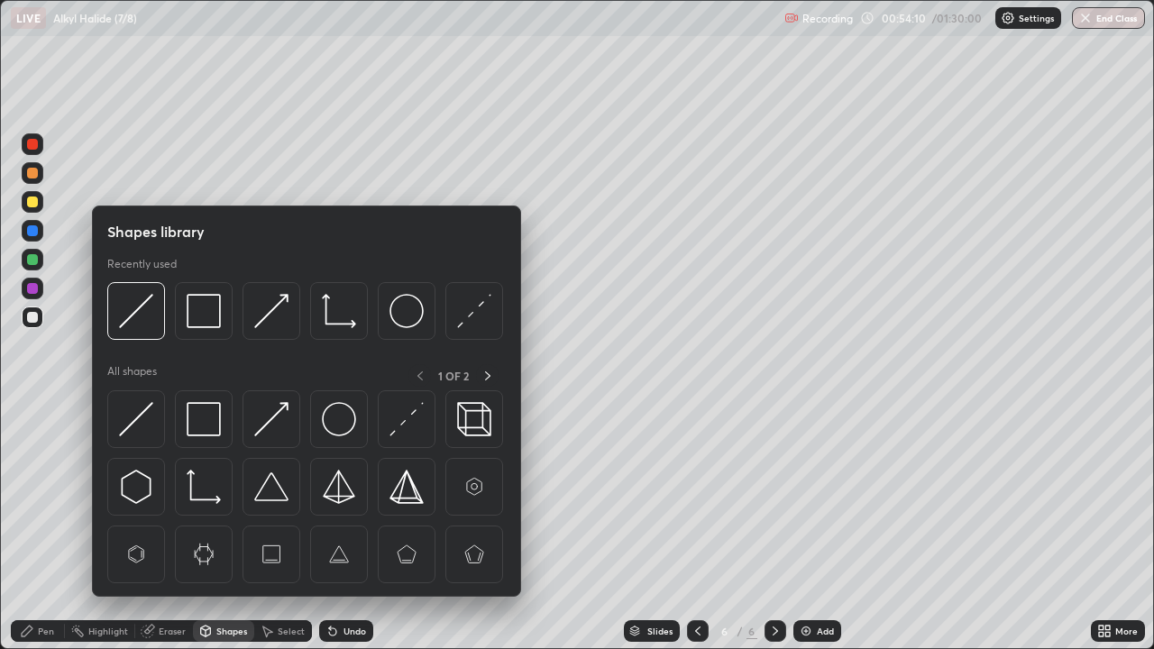
click at [125, 423] on img at bounding box center [136, 419] width 34 height 34
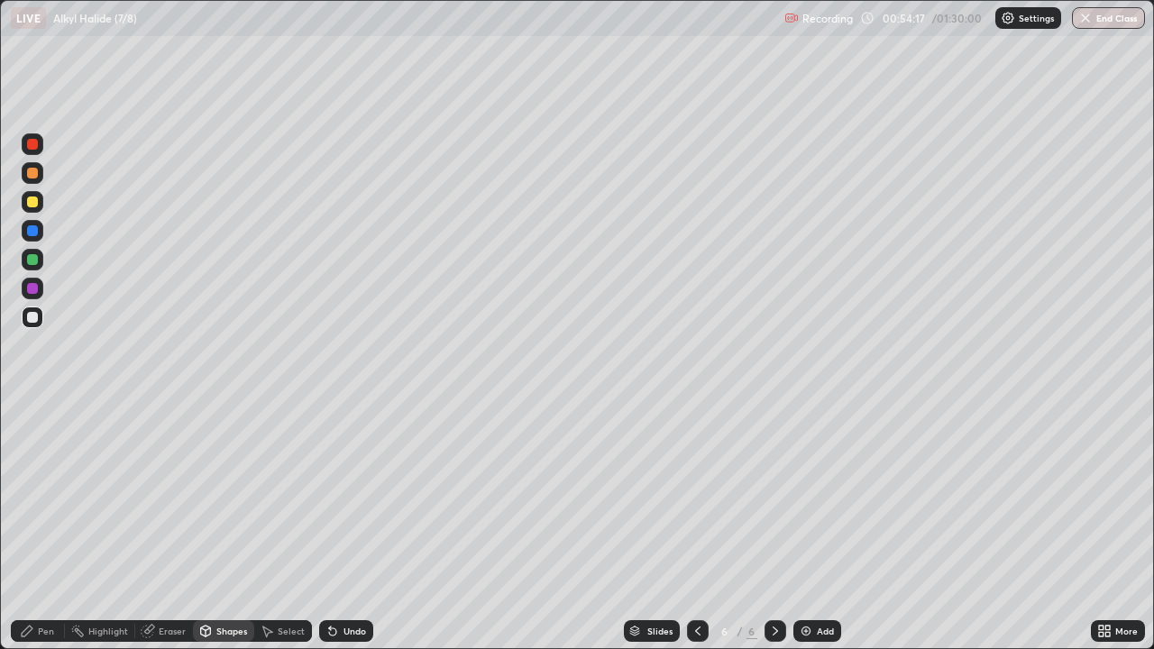
click at [286, 527] on div "Select" at bounding box center [291, 631] width 27 height 9
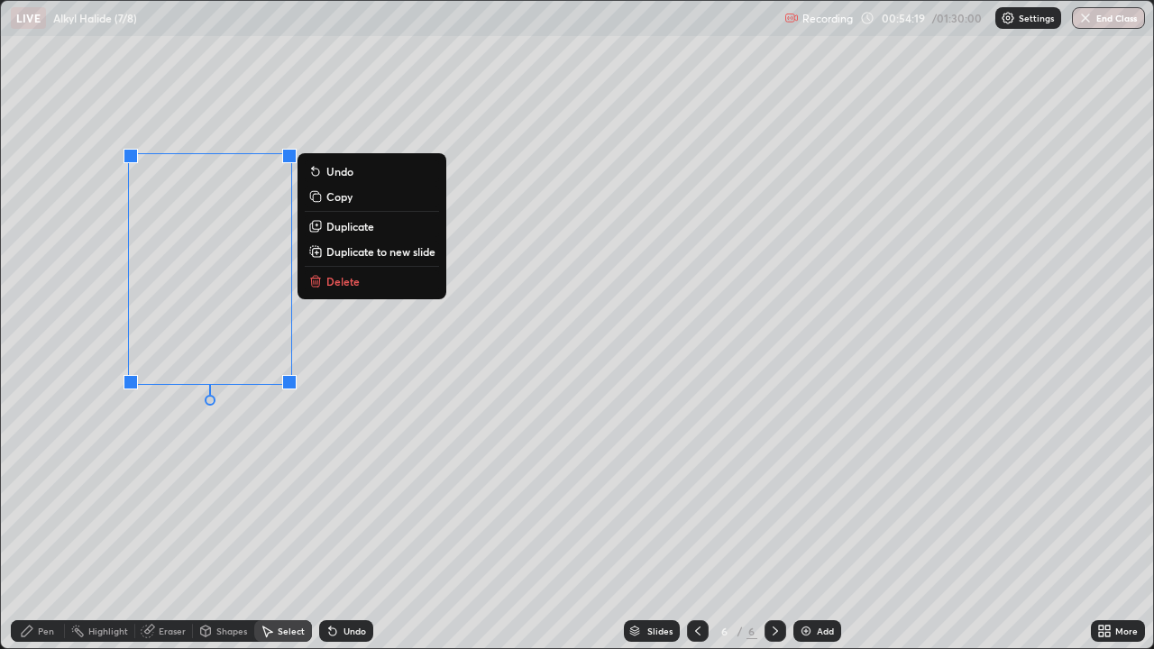
click at [344, 228] on p "Duplicate" at bounding box center [350, 226] width 48 height 14
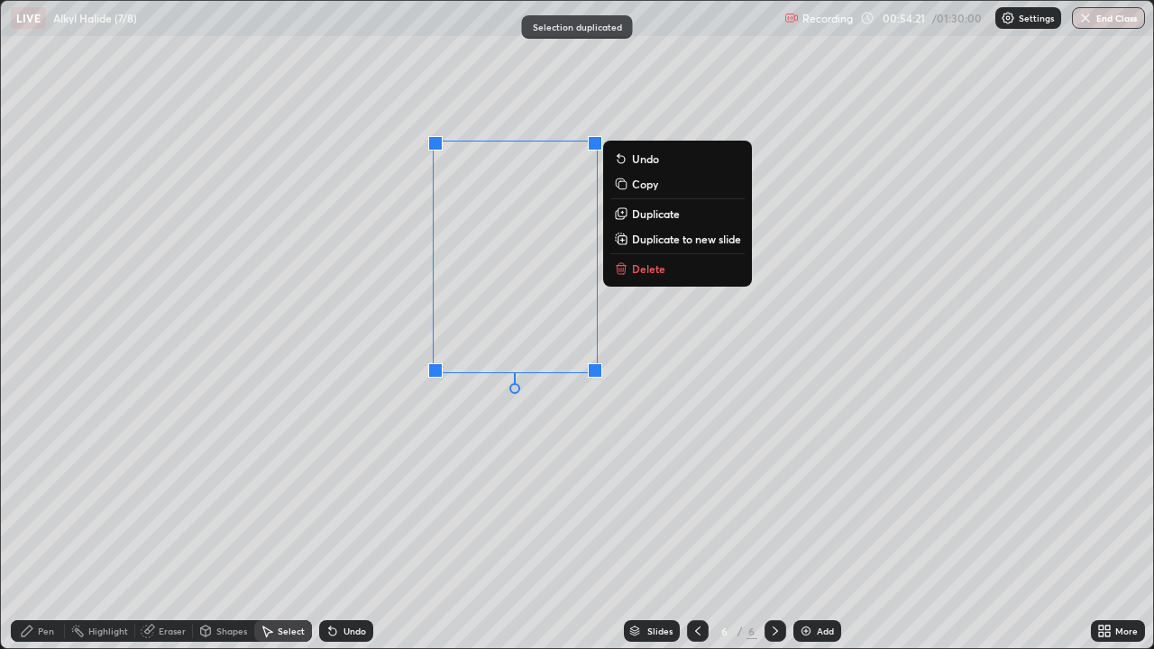
click at [304, 435] on div "0 ° Undo Copy Duplicate Duplicate to new slide Delete" at bounding box center [577, 324] width 1152 height 647
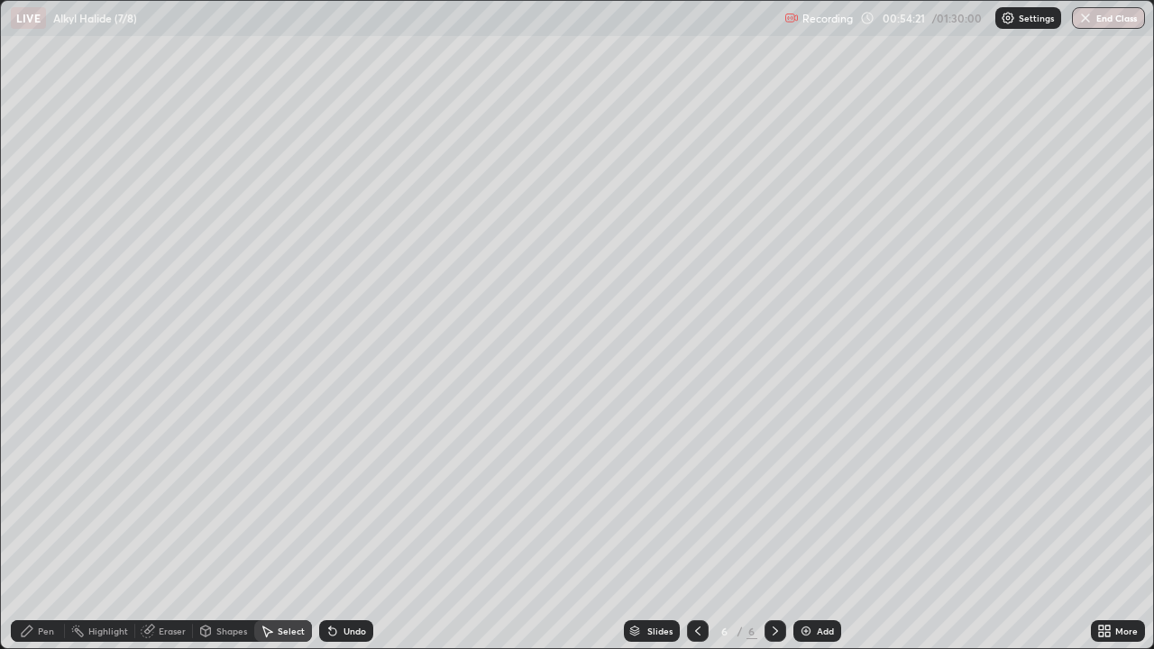
click at [37, 527] on div "Pen" at bounding box center [38, 631] width 54 height 22
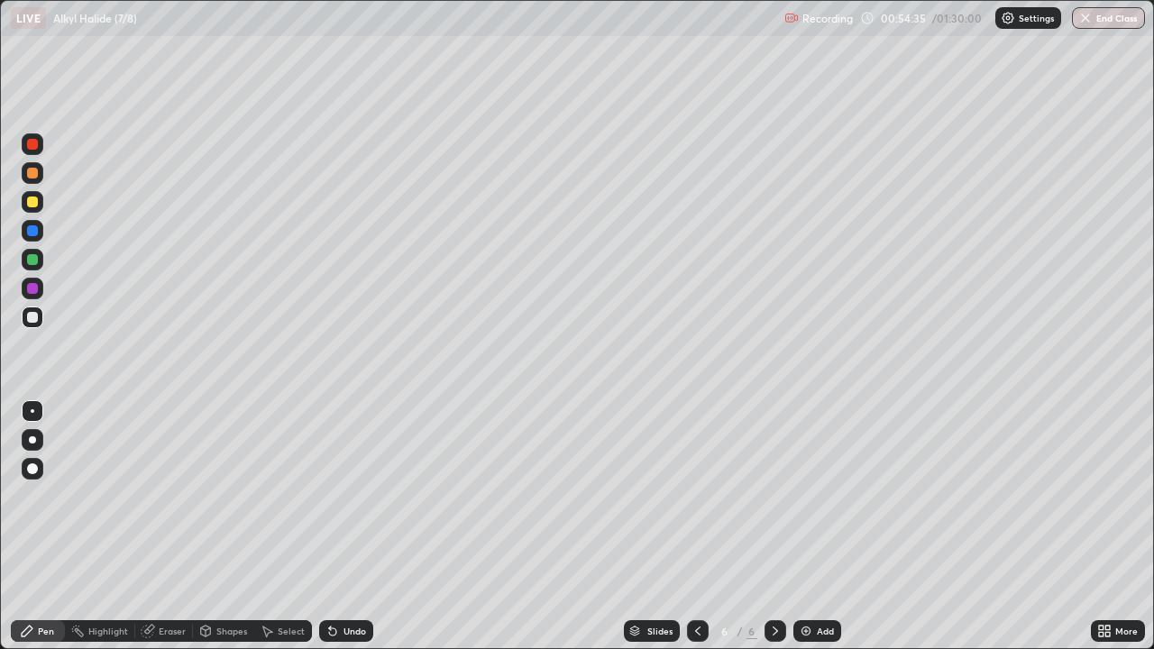
click at [345, 527] on div "Undo" at bounding box center [355, 631] width 23 height 9
click at [332, 527] on icon at bounding box center [332, 632] width 7 height 7
click at [329, 527] on icon at bounding box center [332, 632] width 7 height 7
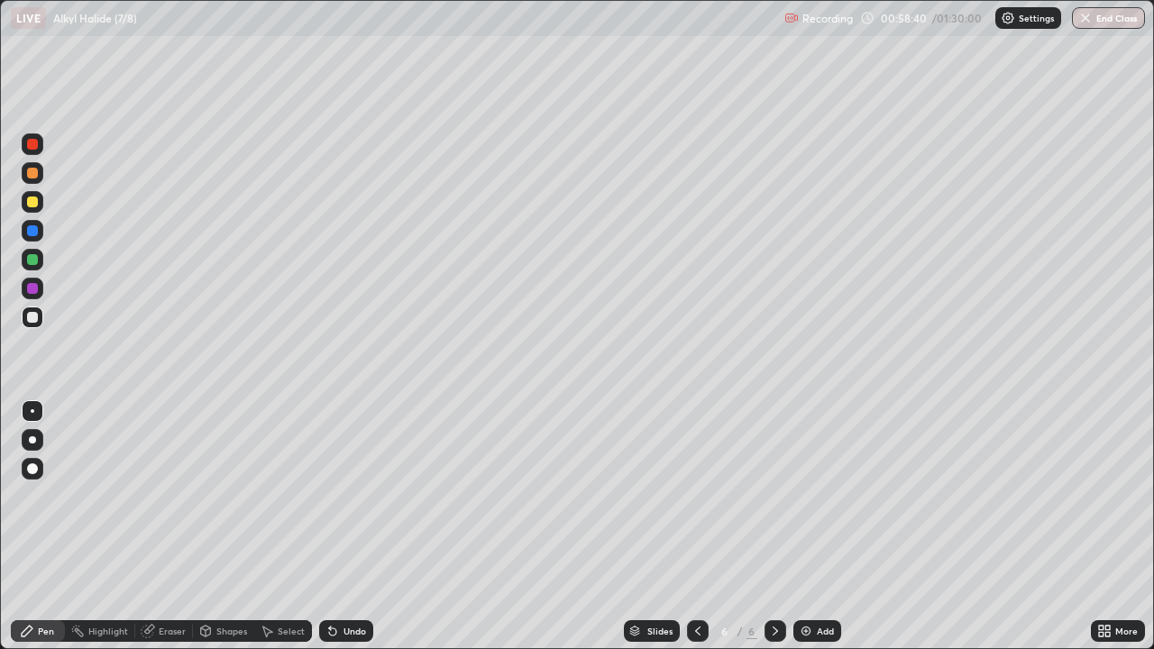
click at [225, 527] on div "Shapes" at bounding box center [231, 631] width 31 height 9
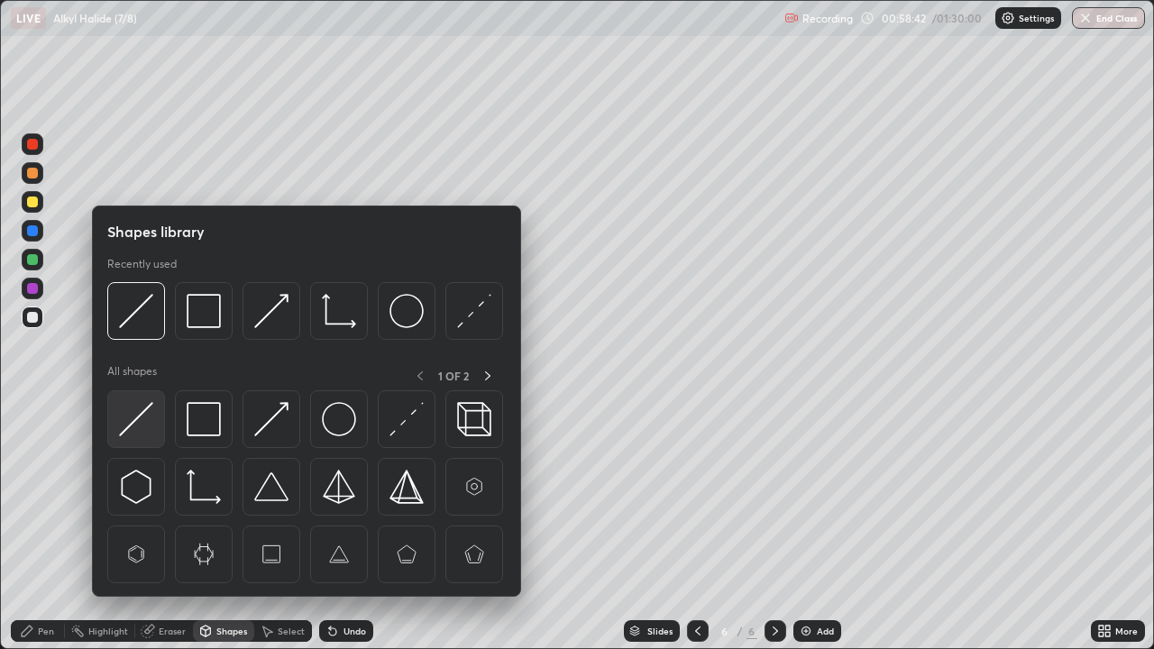
click at [141, 416] on img at bounding box center [136, 419] width 34 height 34
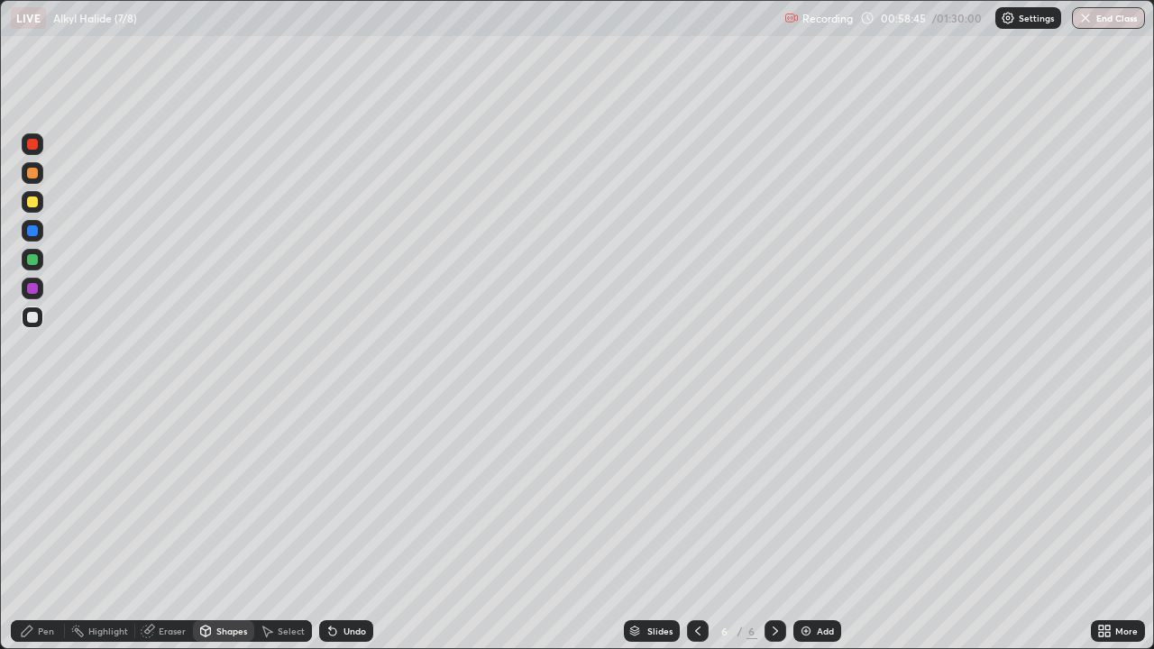
click at [39, 202] on div at bounding box center [33, 202] width 22 height 22
click at [354, 527] on div "Undo" at bounding box center [346, 631] width 54 height 22
click at [41, 527] on div "Pen" at bounding box center [46, 631] width 16 height 9
click at [356, 527] on div "Undo" at bounding box center [355, 631] width 23 height 9
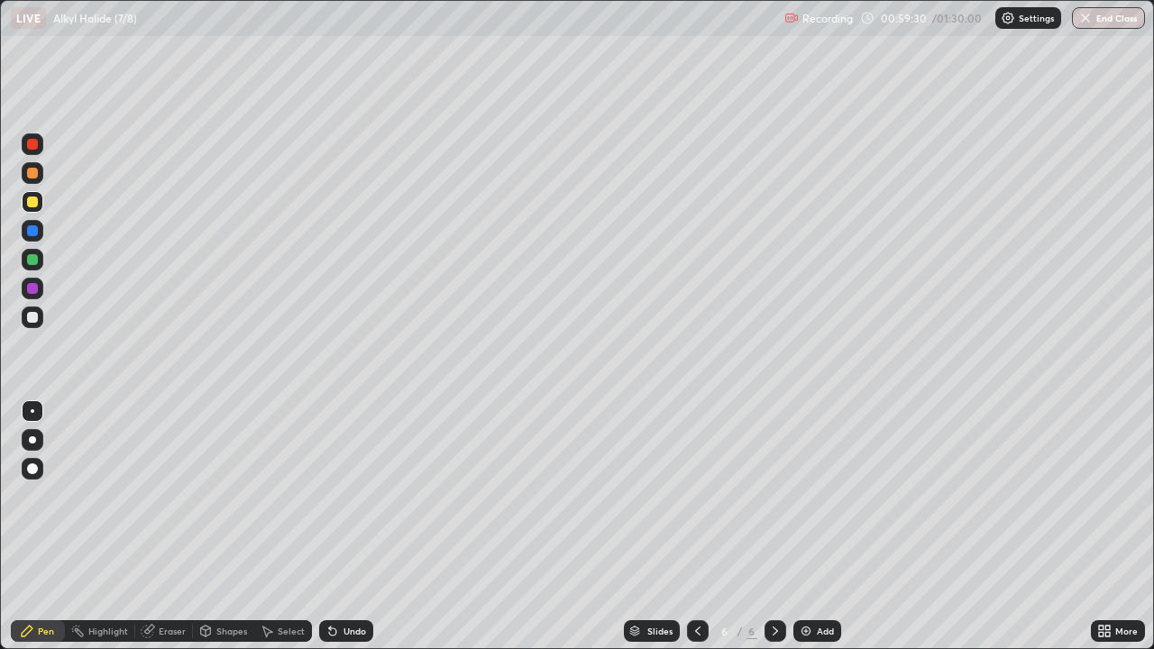
click at [32, 258] on div at bounding box center [32, 259] width 11 height 11
click at [33, 317] on div at bounding box center [32, 317] width 11 height 11
click at [42, 267] on div at bounding box center [33, 259] width 22 height 29
click at [33, 289] on div at bounding box center [32, 288] width 11 height 11
click at [39, 315] on div at bounding box center [33, 318] width 22 height 22
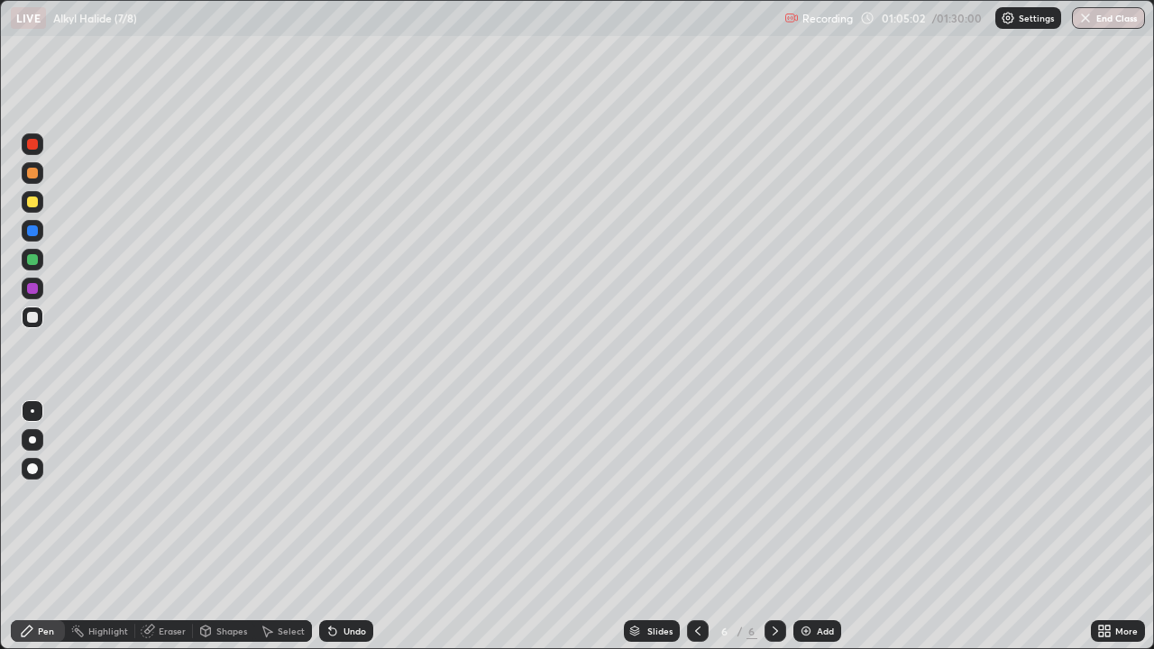
click at [356, 527] on div "Undo" at bounding box center [355, 631] width 23 height 9
click at [358, 527] on div "Undo" at bounding box center [346, 631] width 54 height 22
click at [353, 527] on div "Undo" at bounding box center [346, 631] width 54 height 22
click at [355, 527] on div "Undo" at bounding box center [346, 631] width 54 height 22
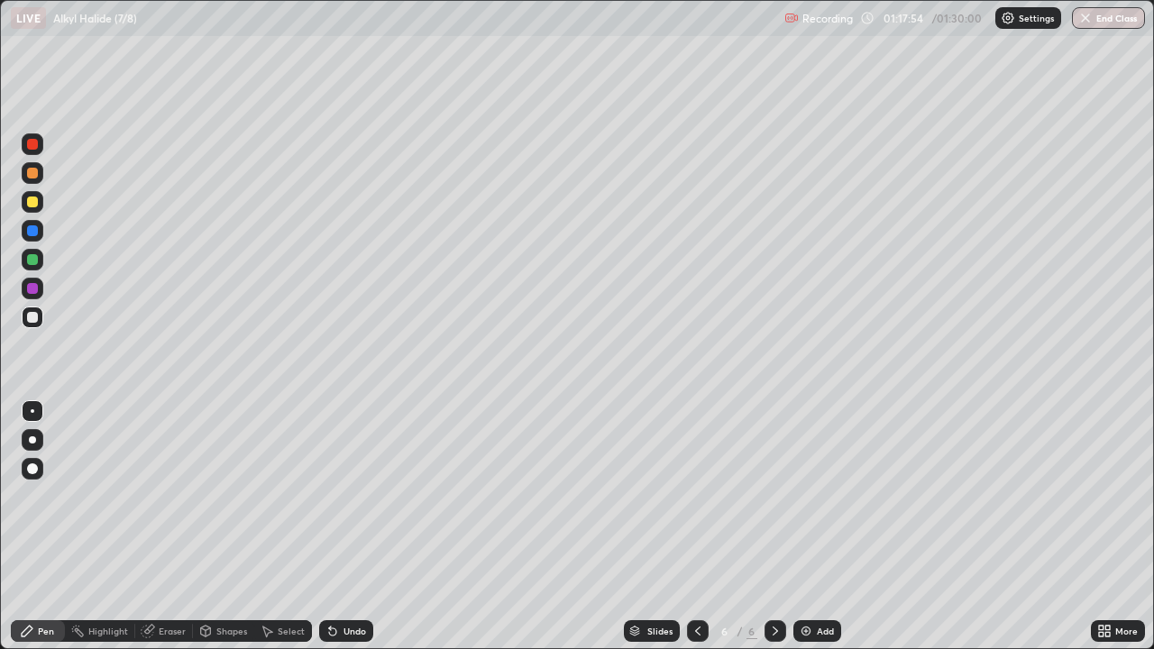
click at [1104, 21] on button "End Class" at bounding box center [1108, 18] width 73 height 22
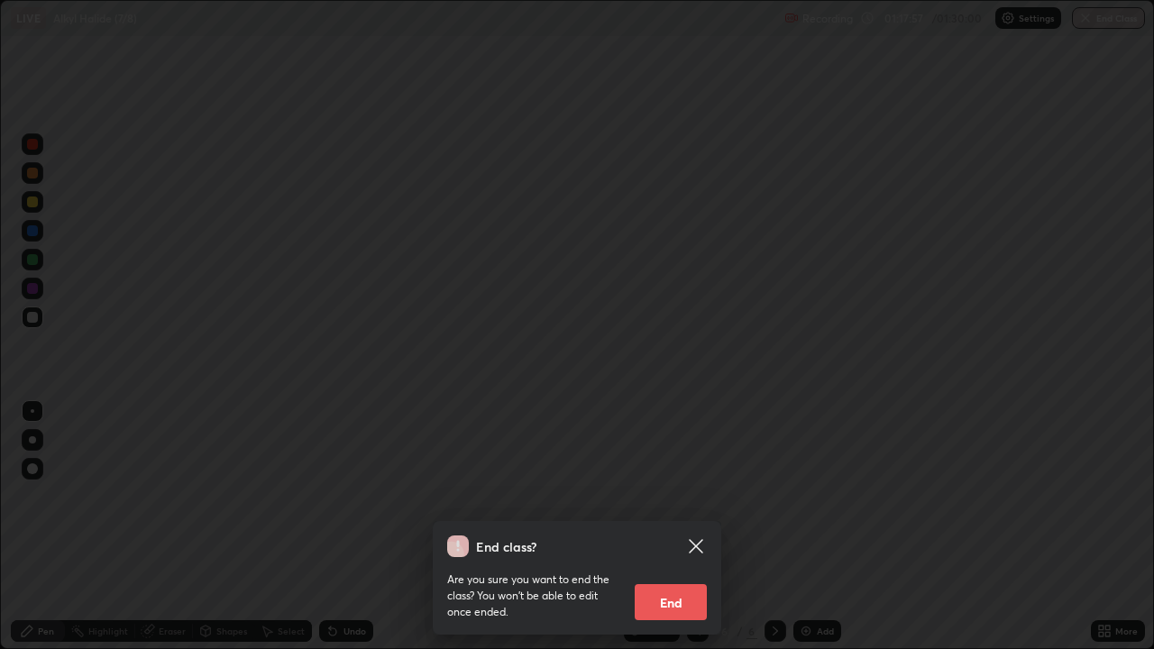
click at [691, 527] on button "End" at bounding box center [671, 602] width 72 height 36
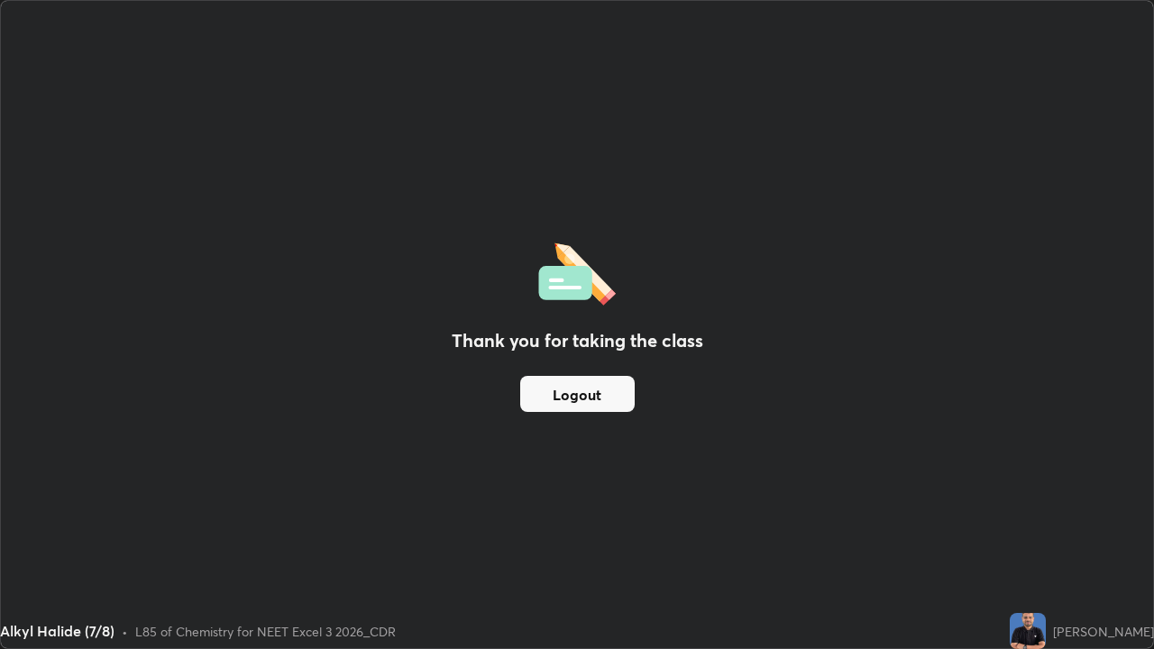
click at [612, 395] on button "Logout" at bounding box center [577, 394] width 115 height 36
